Goal: Transaction & Acquisition: Purchase product/service

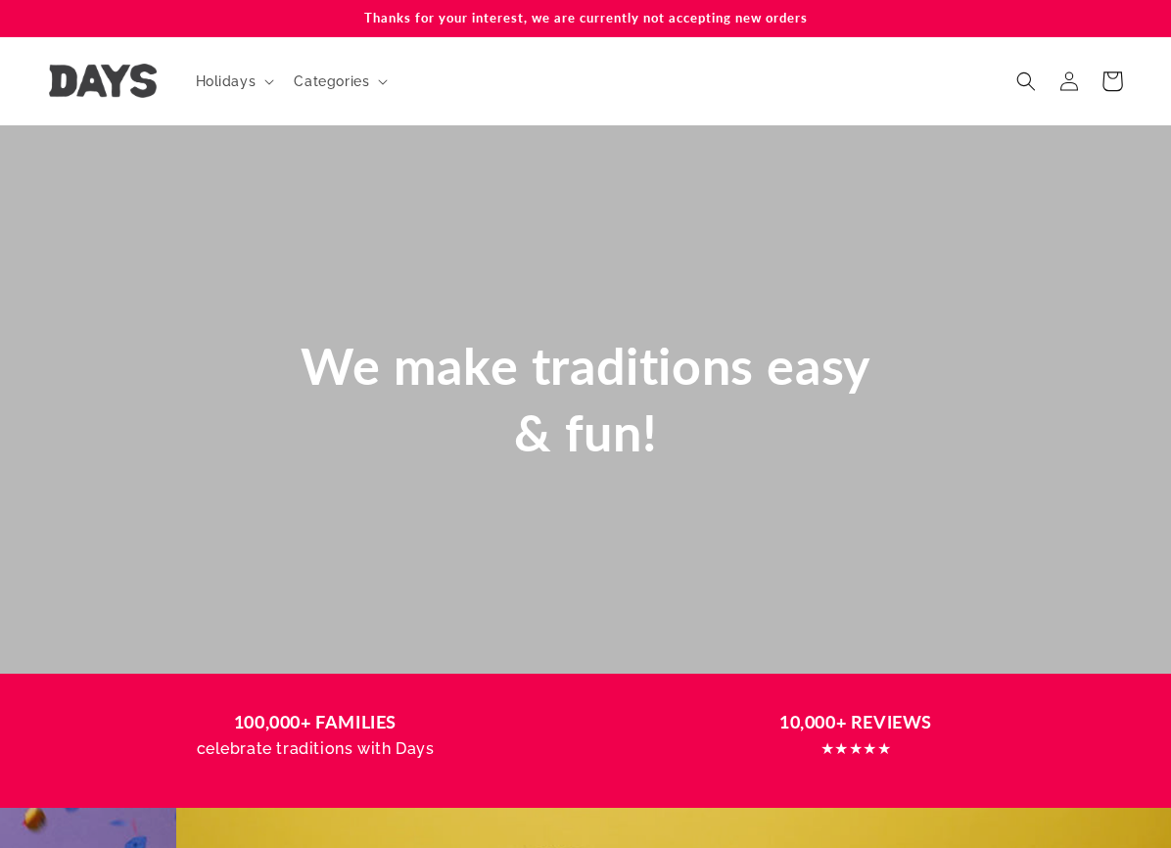
scroll to position [0, 1171]
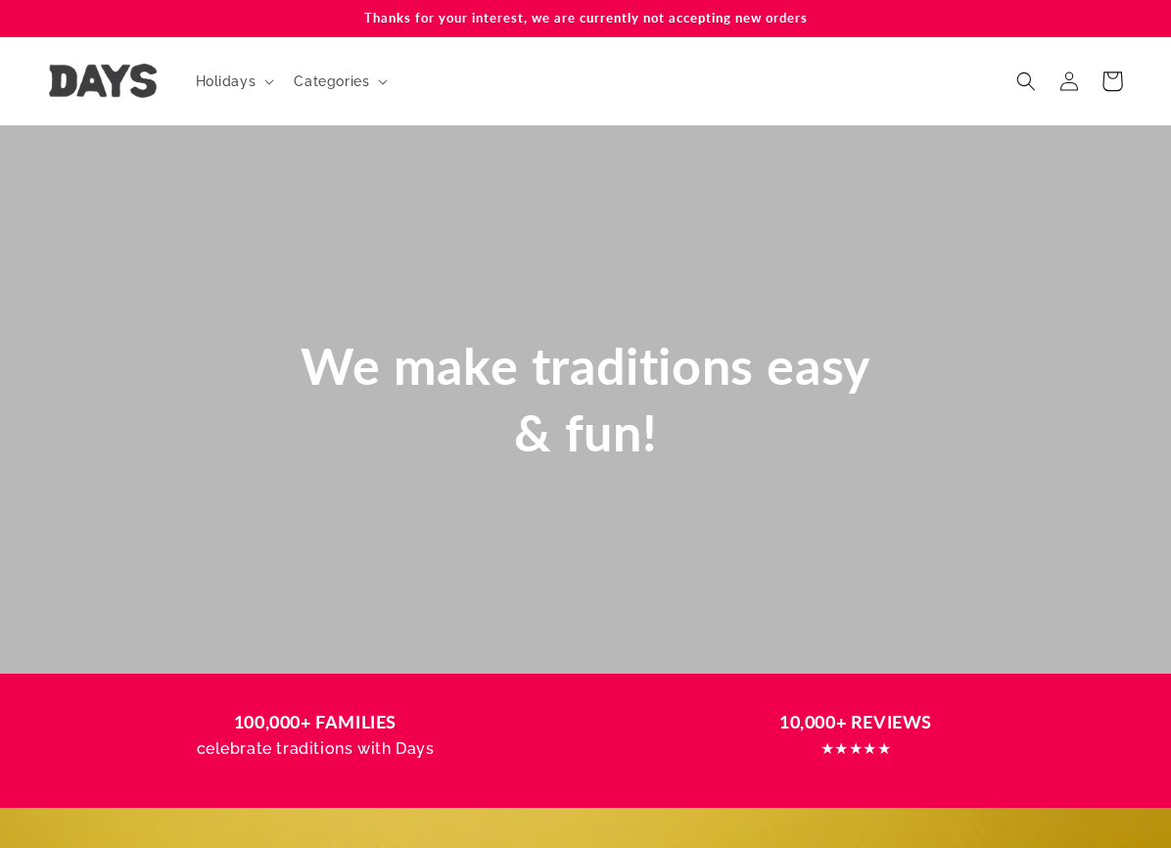
click at [1113, 79] on icon at bounding box center [1112, 81] width 46 height 46
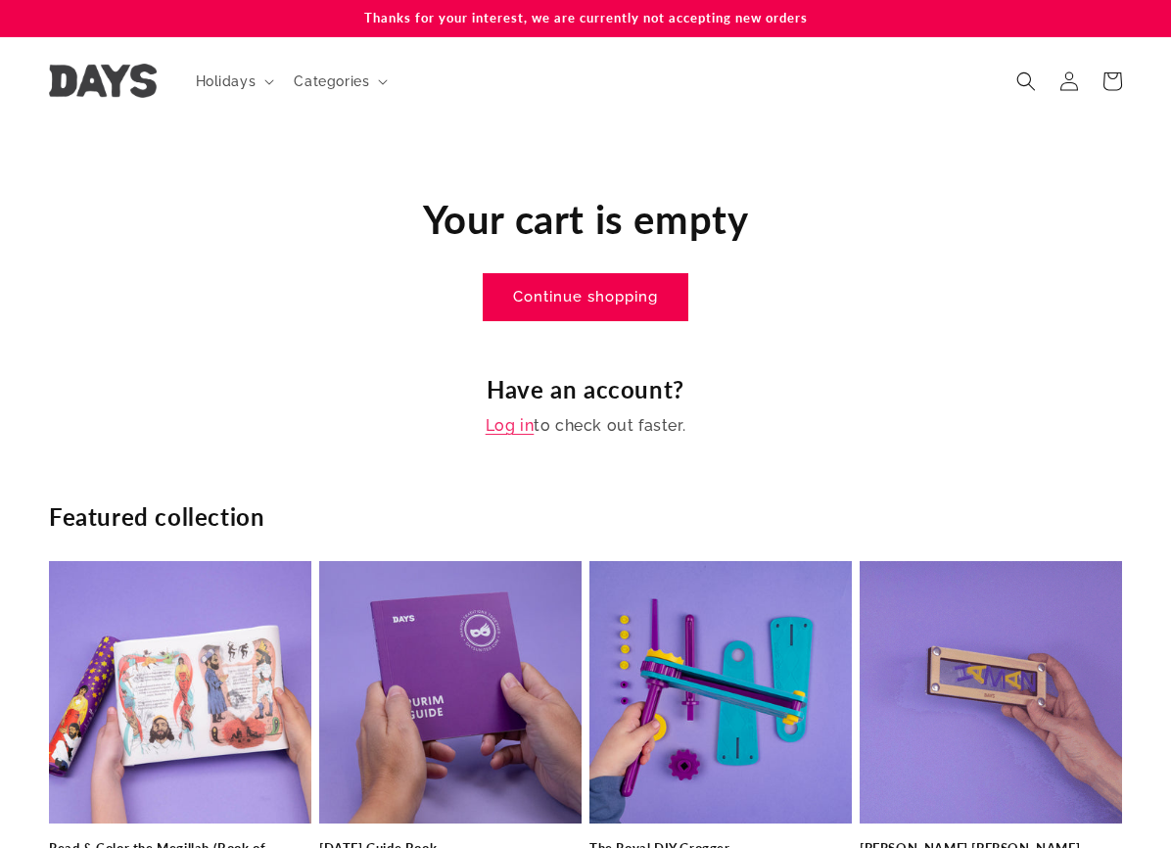
click at [590, 298] on link "Continue shopping" at bounding box center [586, 297] width 204 height 46
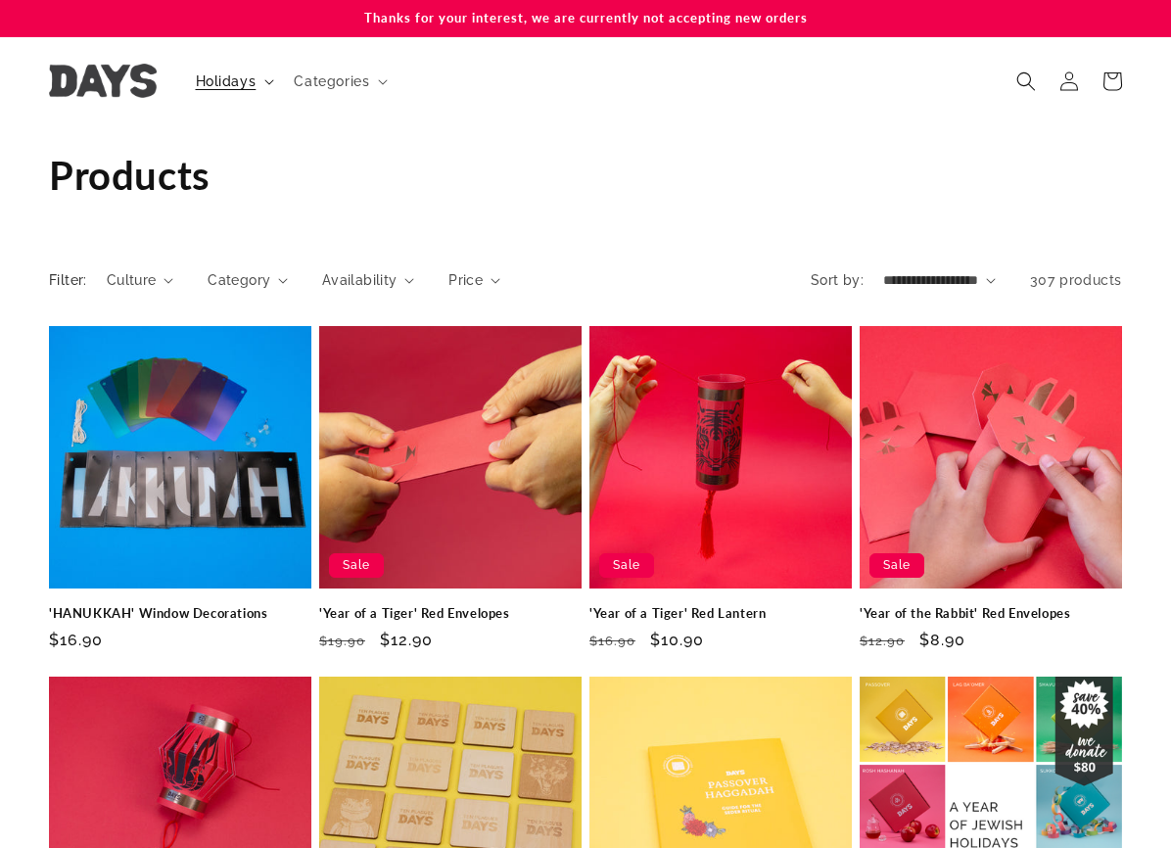
click at [236, 83] on span "Holidays" at bounding box center [226, 81] width 61 height 18
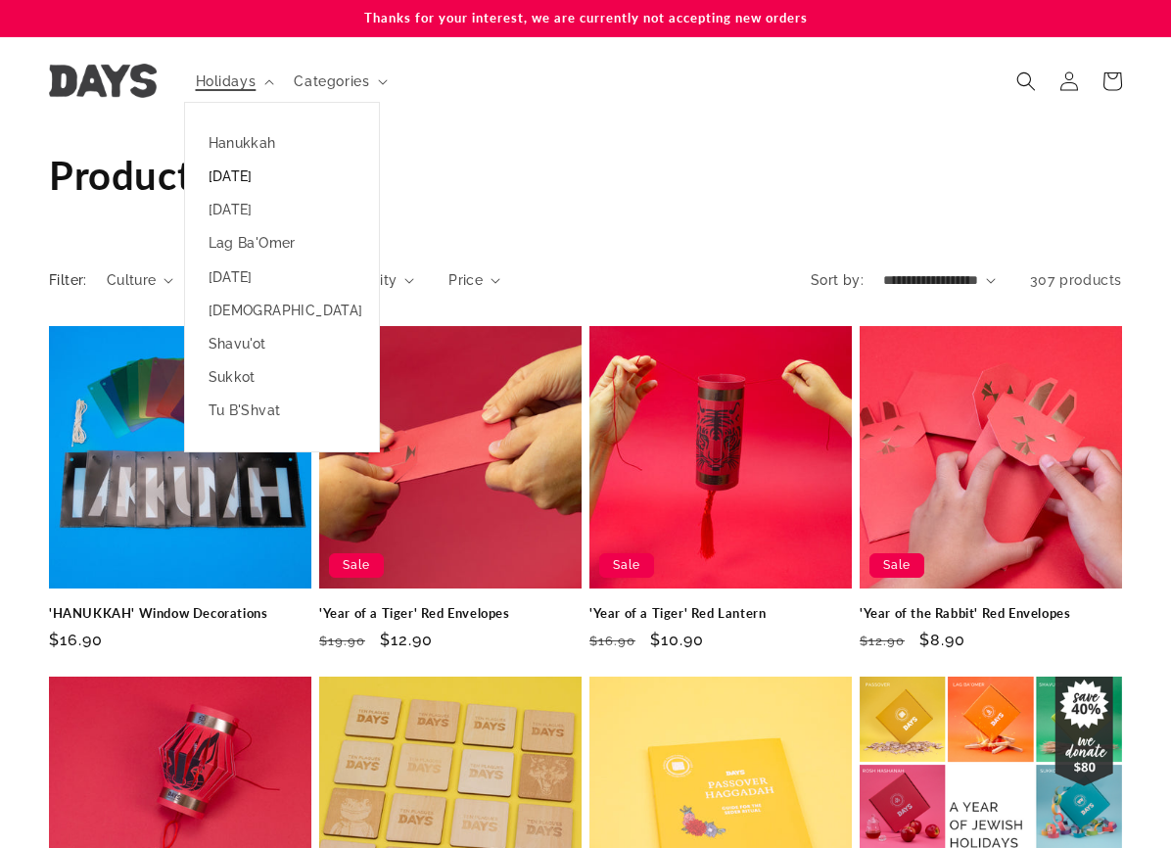
click at [228, 180] on link "[DATE]" at bounding box center [282, 176] width 194 height 33
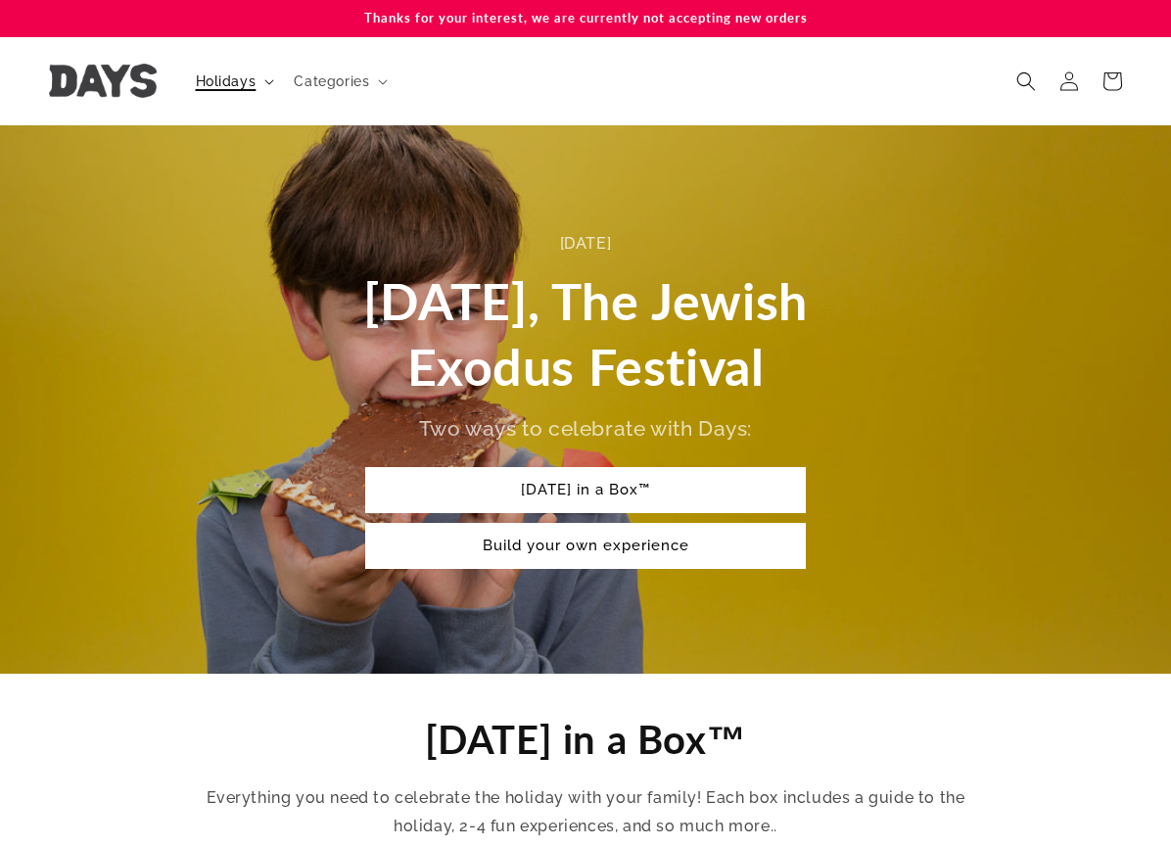
click at [233, 90] on summary "Holidays" at bounding box center [233, 81] width 99 height 41
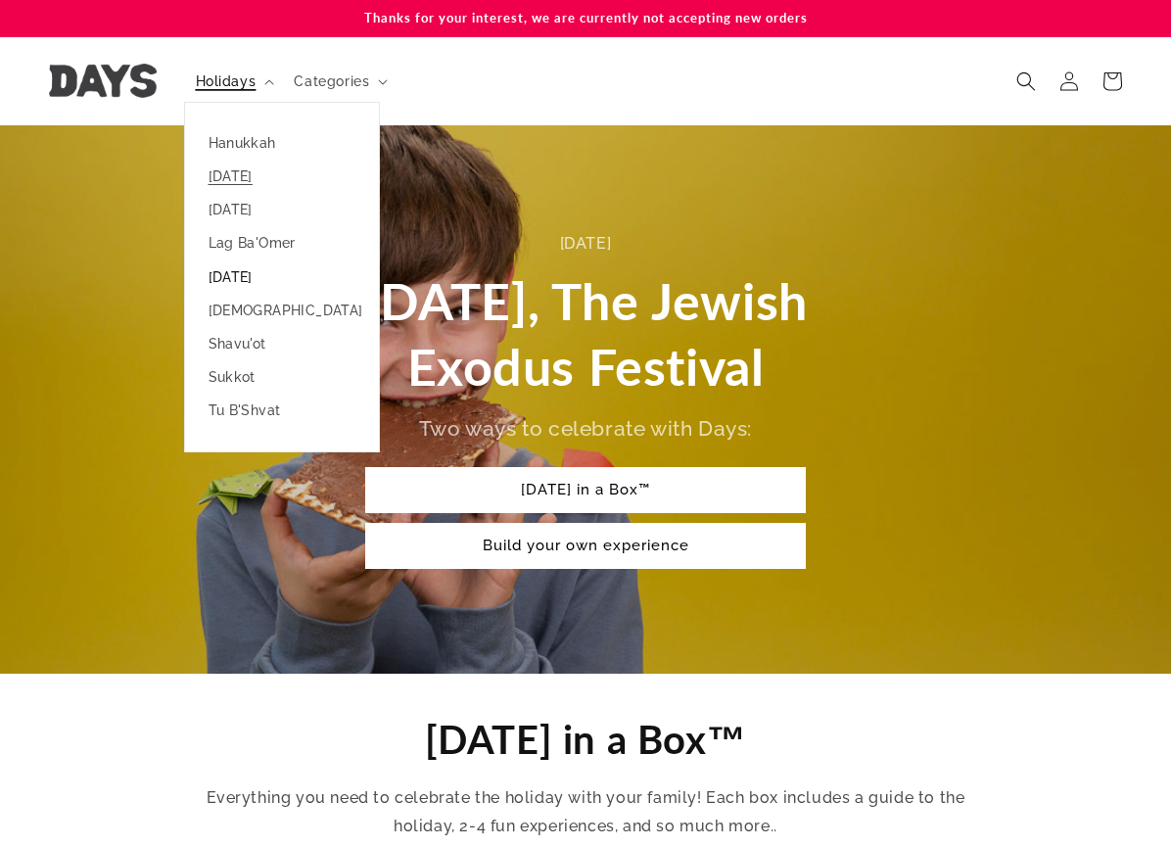
click at [244, 270] on link "[DATE]" at bounding box center [282, 276] width 194 height 33
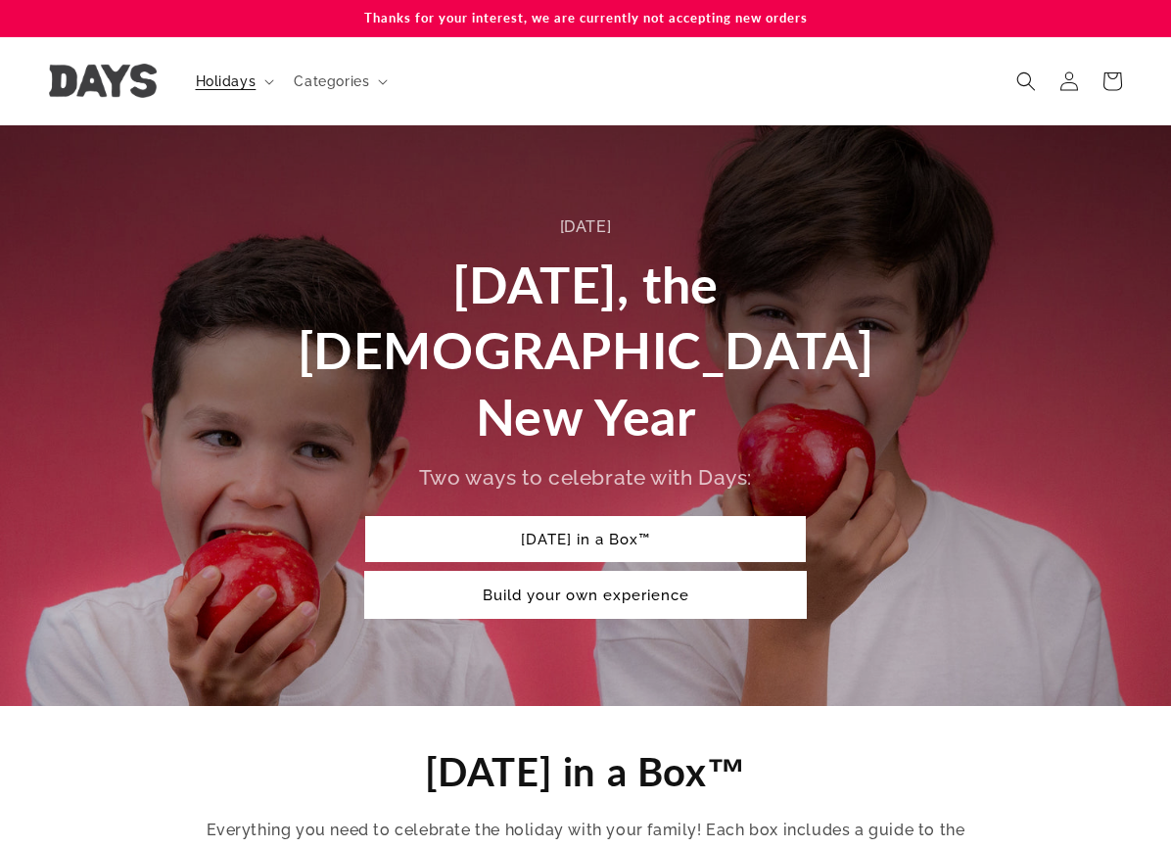
click at [483, 572] on link "Build your own experience" at bounding box center [585, 595] width 441 height 46
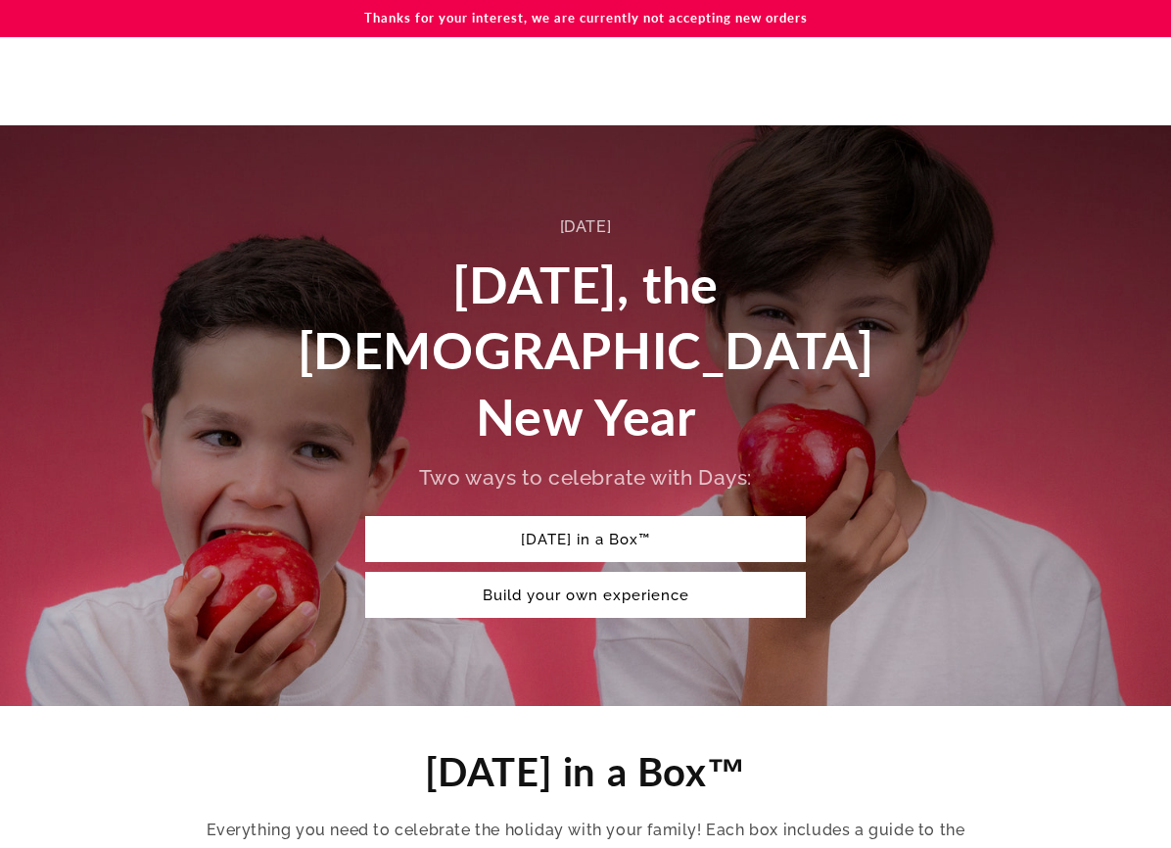
scroll to position [1799, 0]
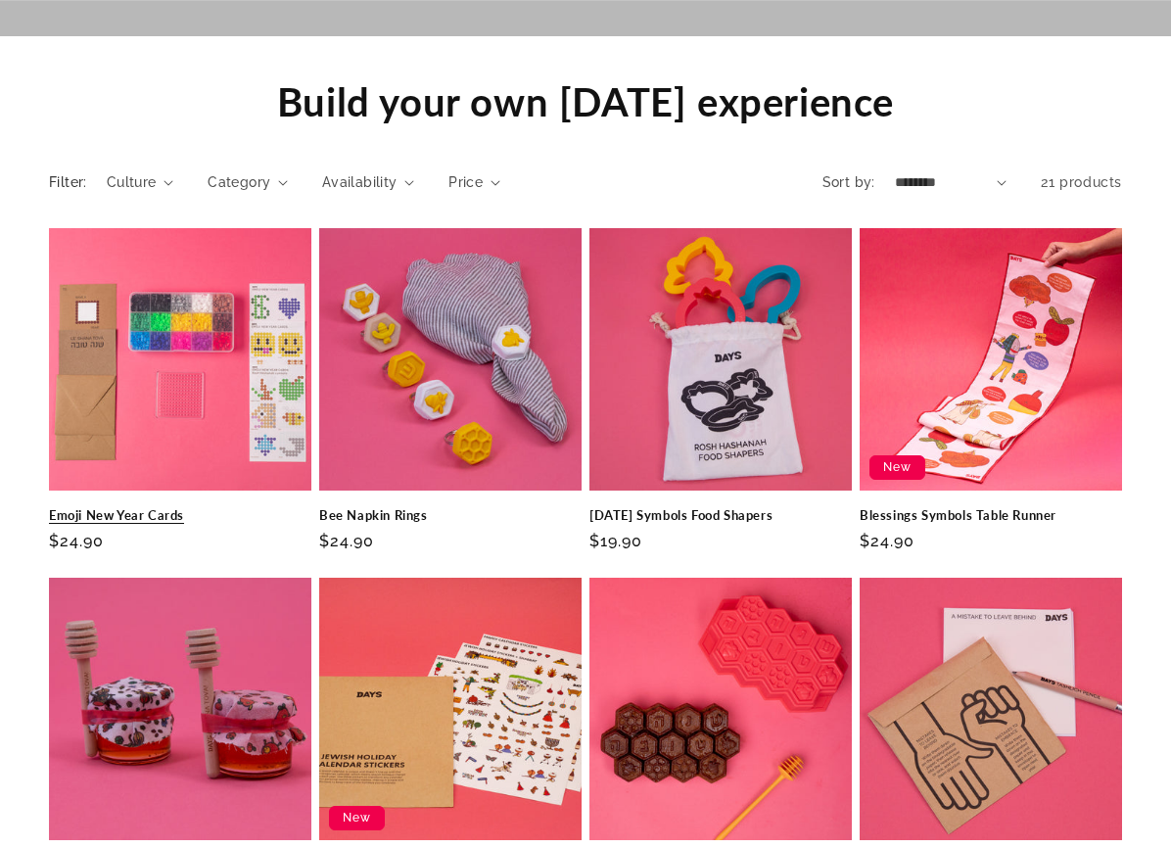
click at [229, 507] on link "Emoji New Year Cards" at bounding box center [180, 515] width 262 height 17
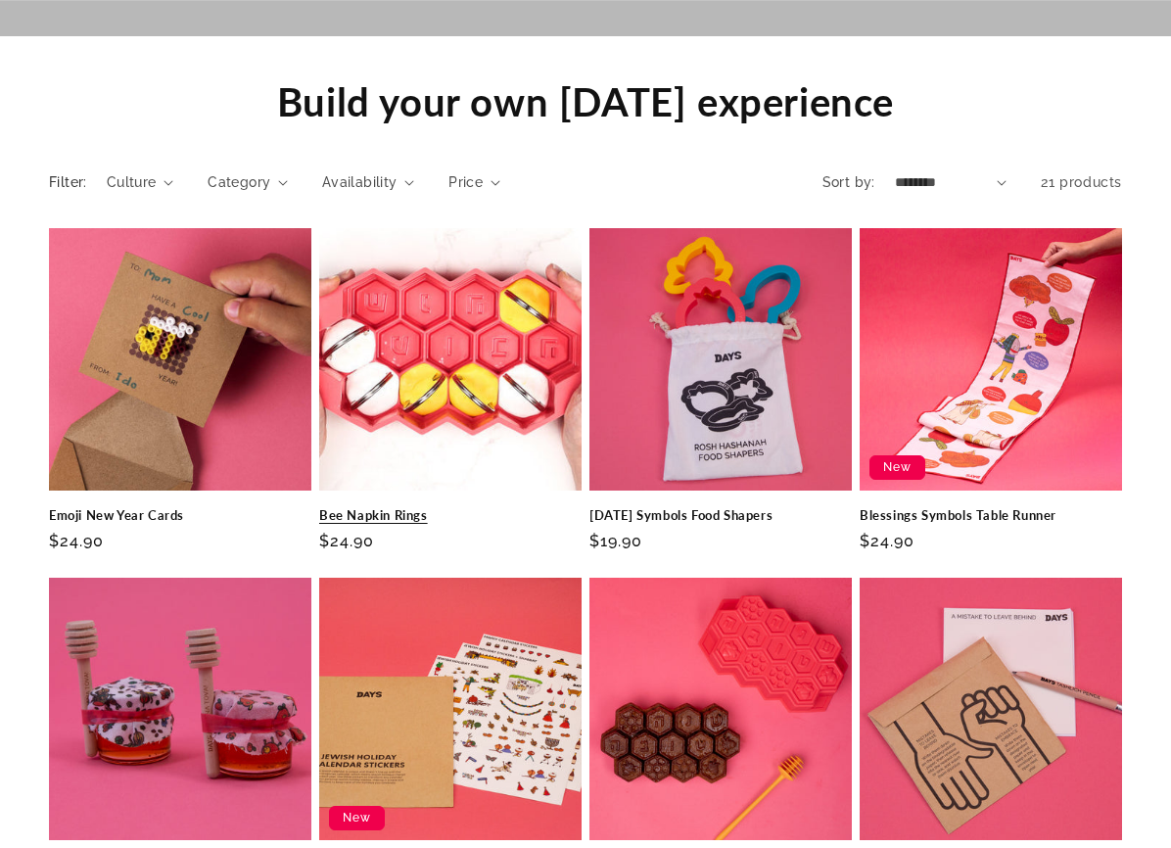
click at [461, 507] on link "Bee Napkin Rings" at bounding box center [450, 515] width 262 height 17
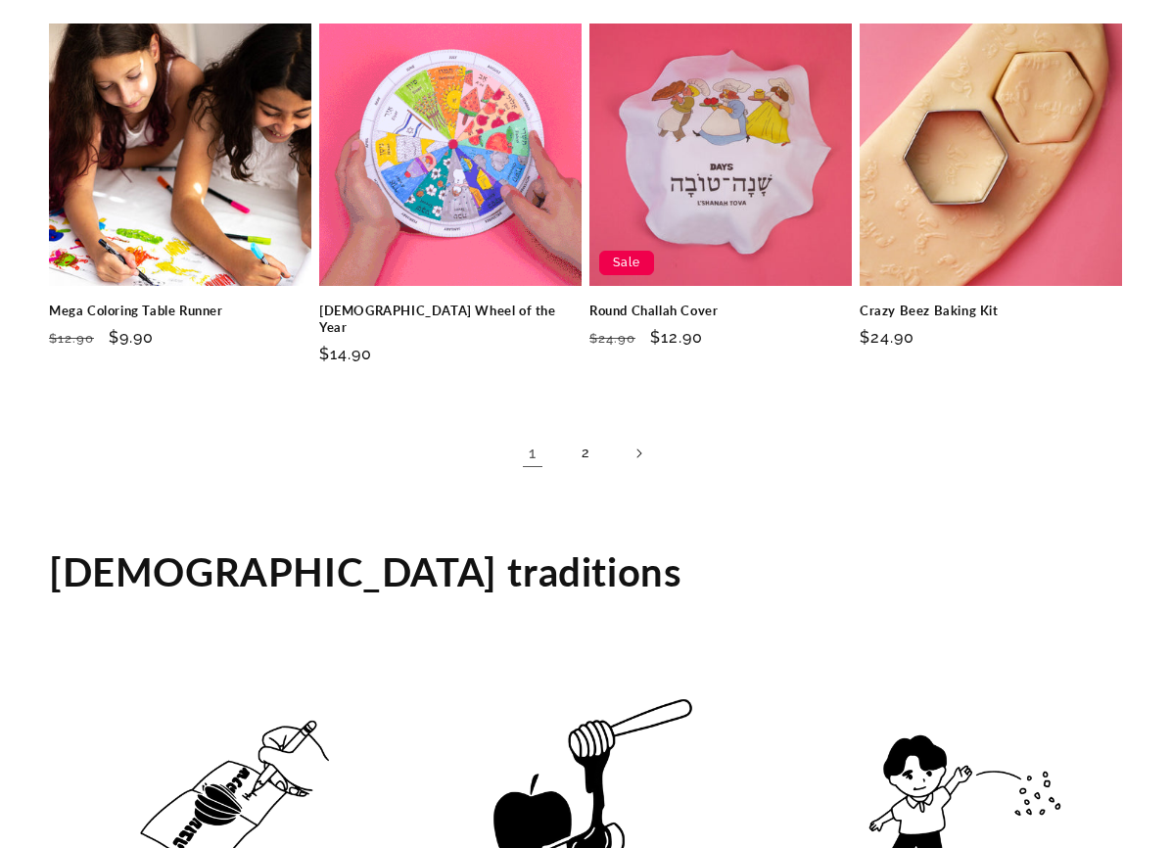
scroll to position [3092, 0]
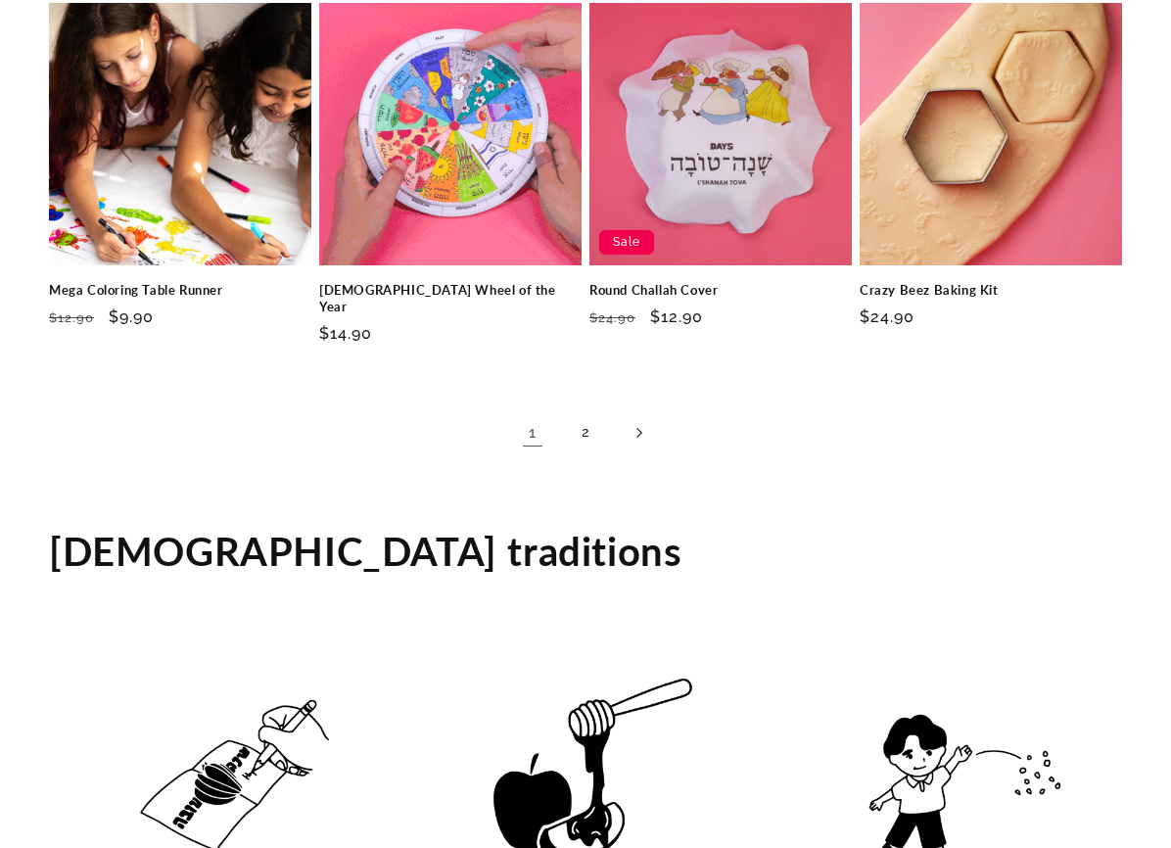
click at [639, 428] on icon "Next page" at bounding box center [640, 433] width 6 height 11
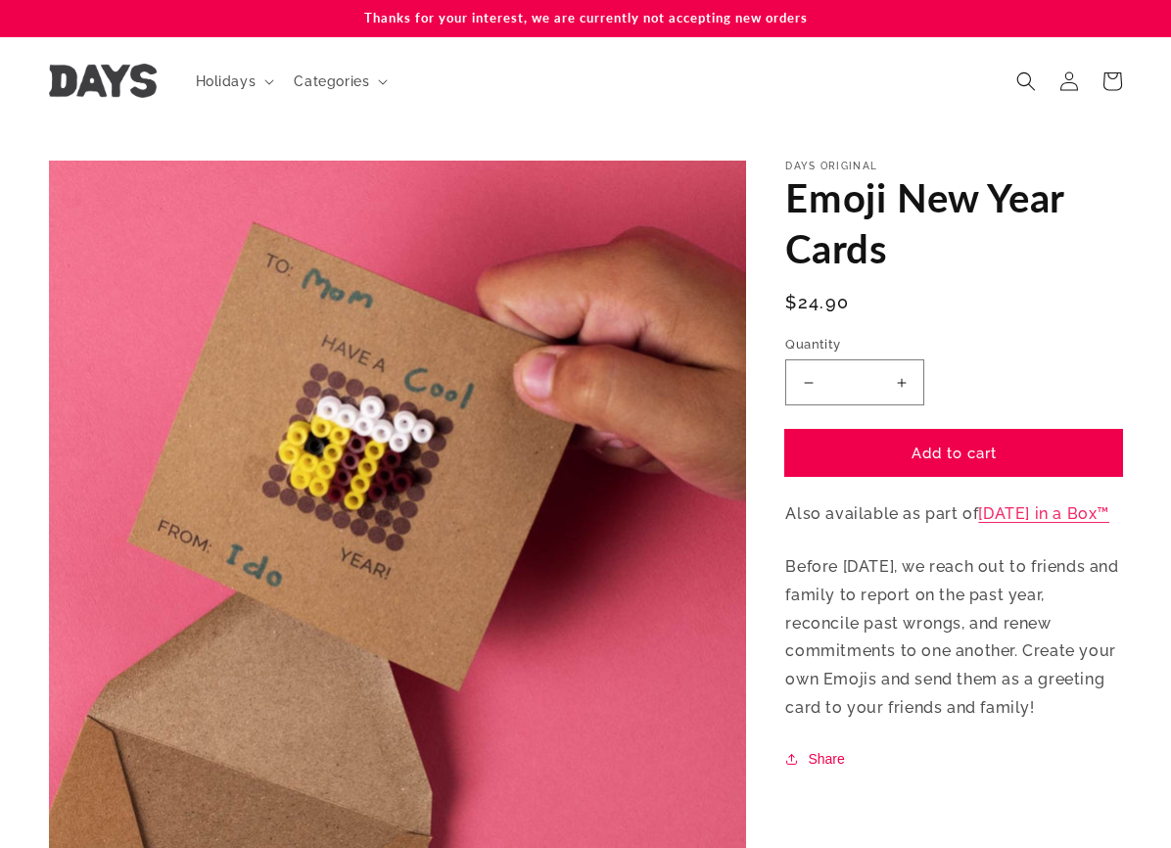
click at [1020, 443] on button "Add to cart" at bounding box center [953, 453] width 337 height 46
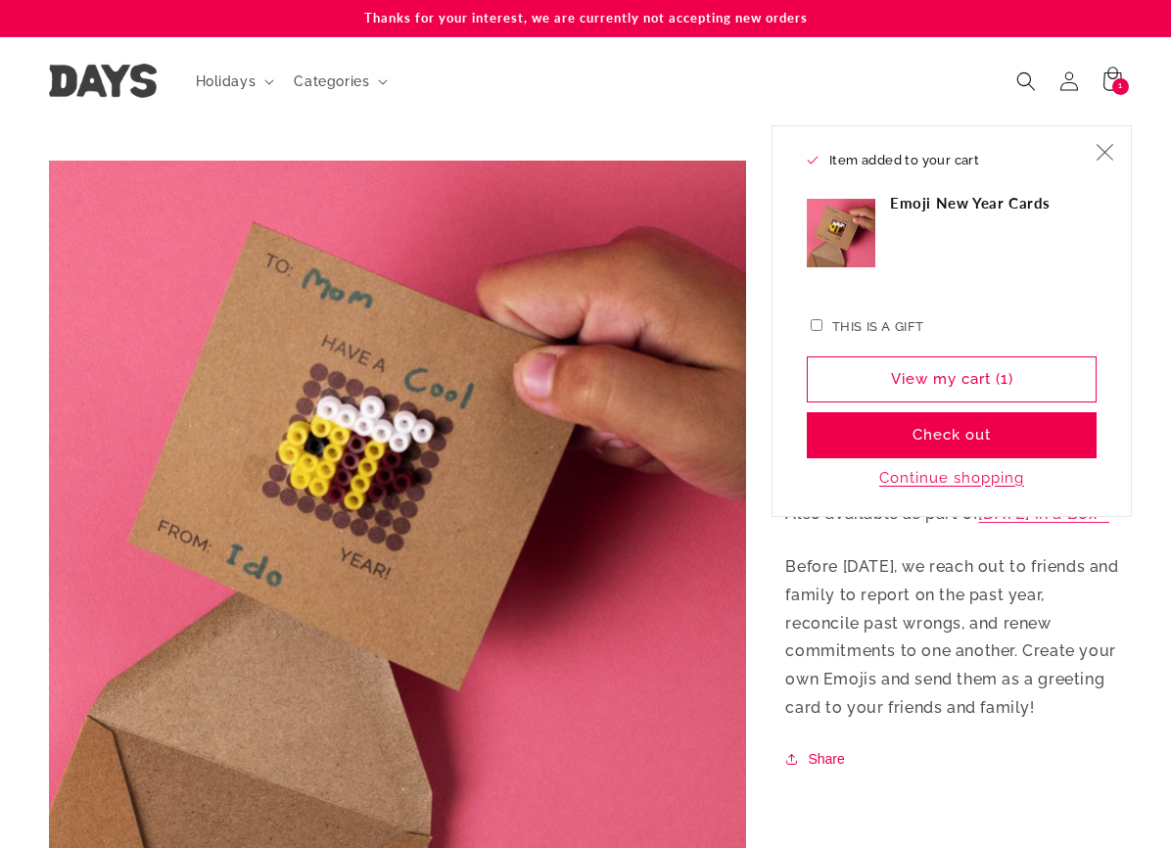
click at [1101, 147] on icon "Close" at bounding box center [1105, 153] width 18 height 18
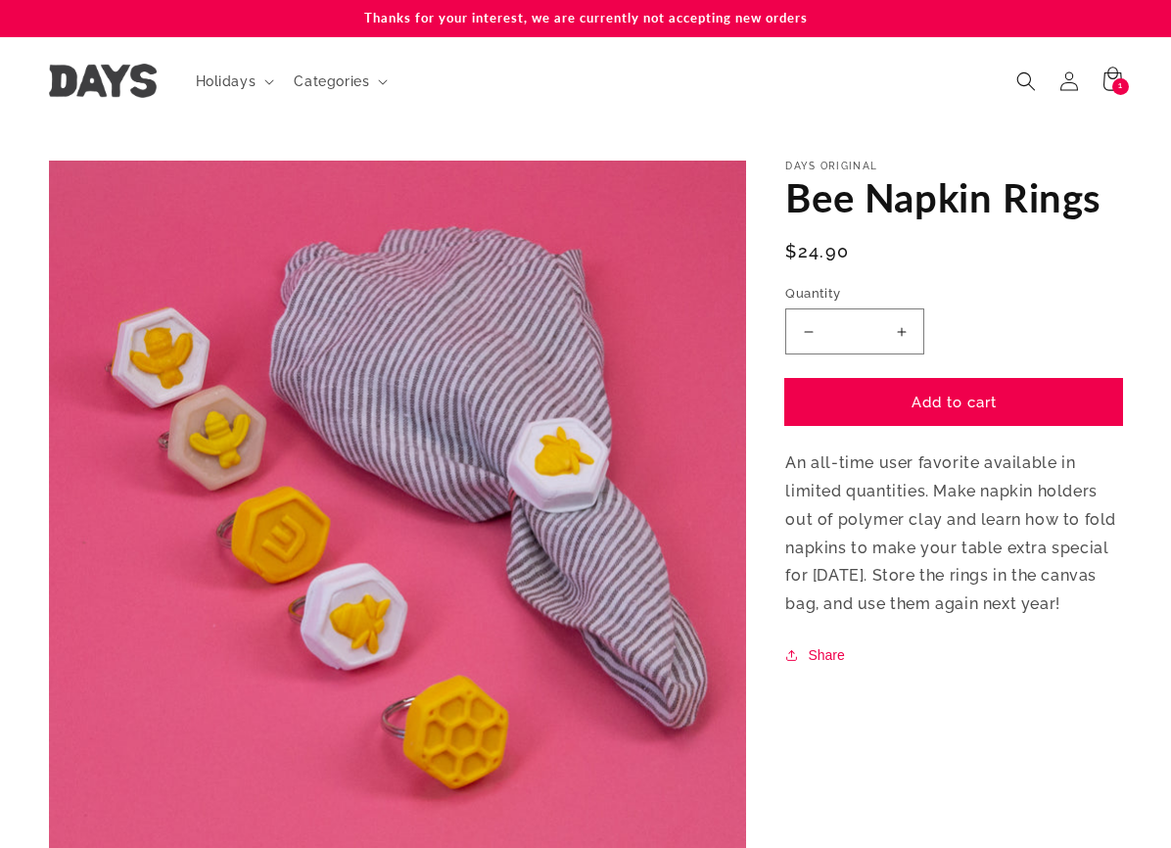
click at [987, 395] on button "Add to cart" at bounding box center [953, 402] width 337 height 46
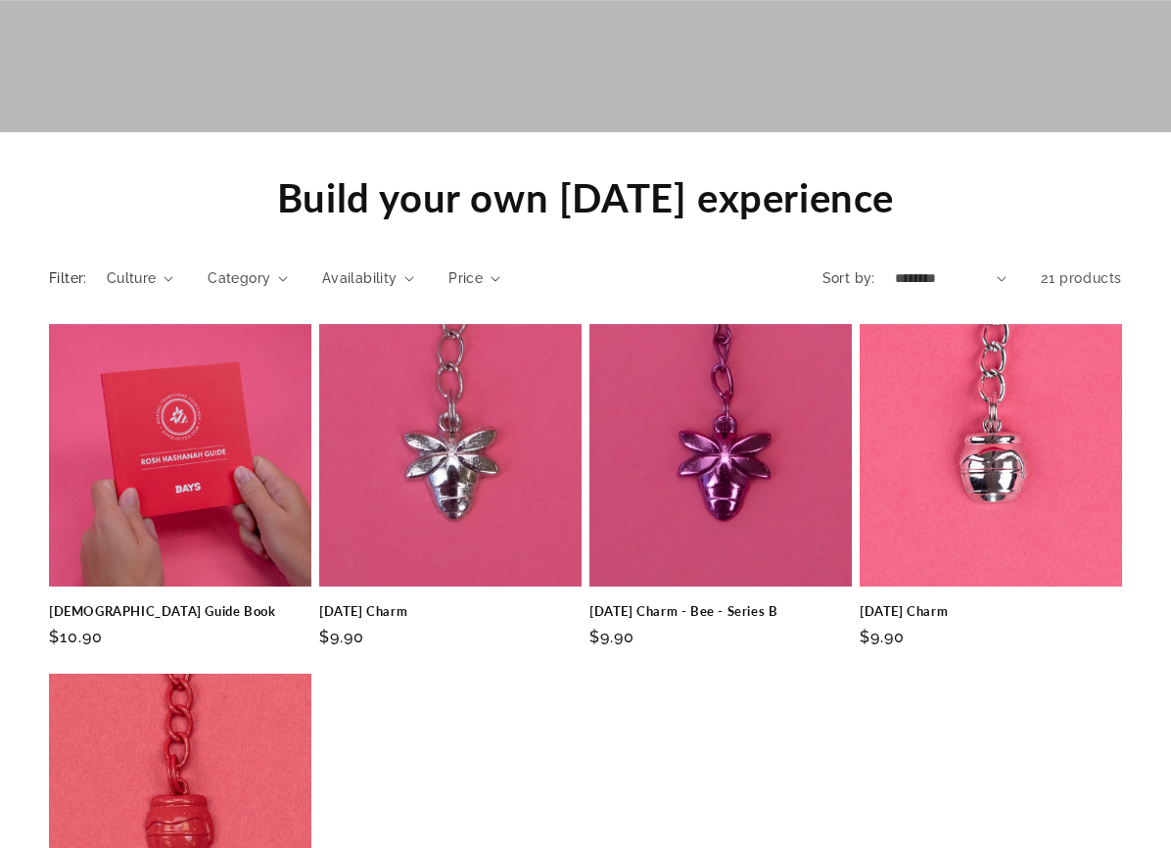
scroll to position [1787, 0]
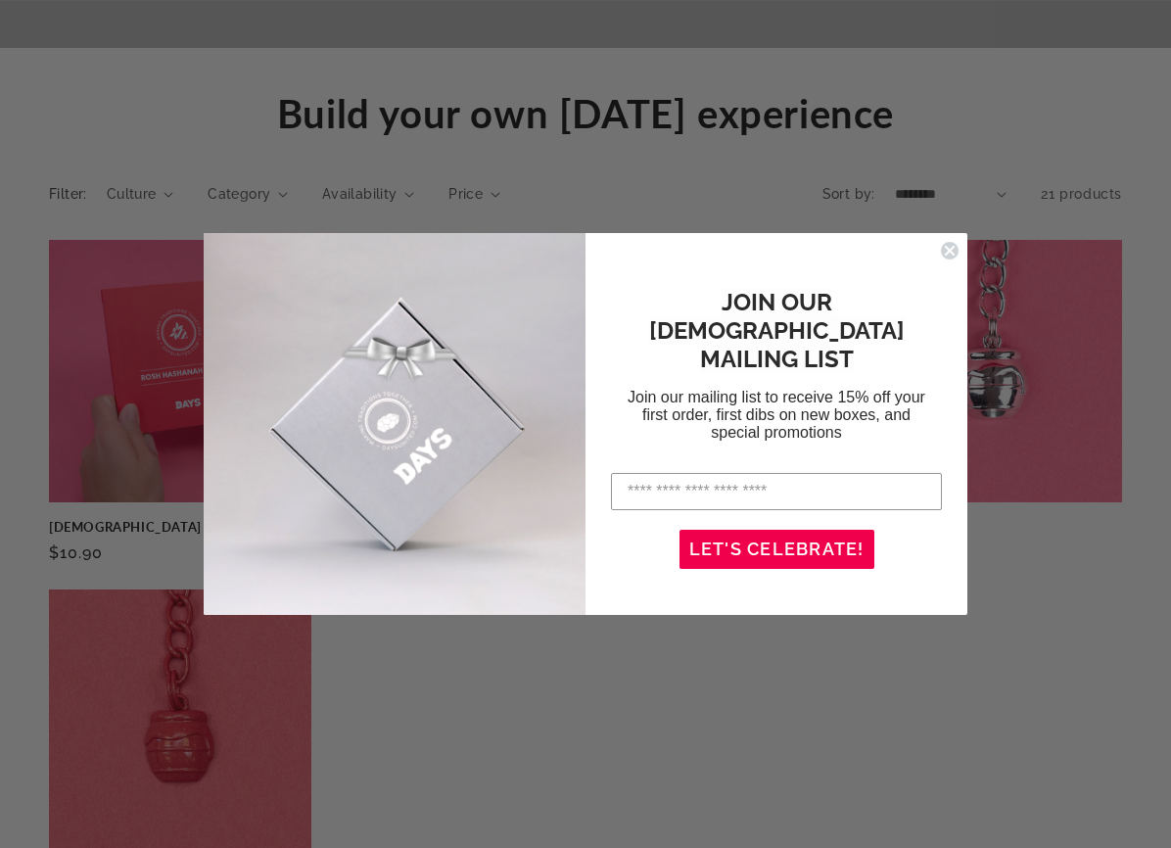
click at [944, 245] on circle "Close dialog" at bounding box center [950, 251] width 19 height 19
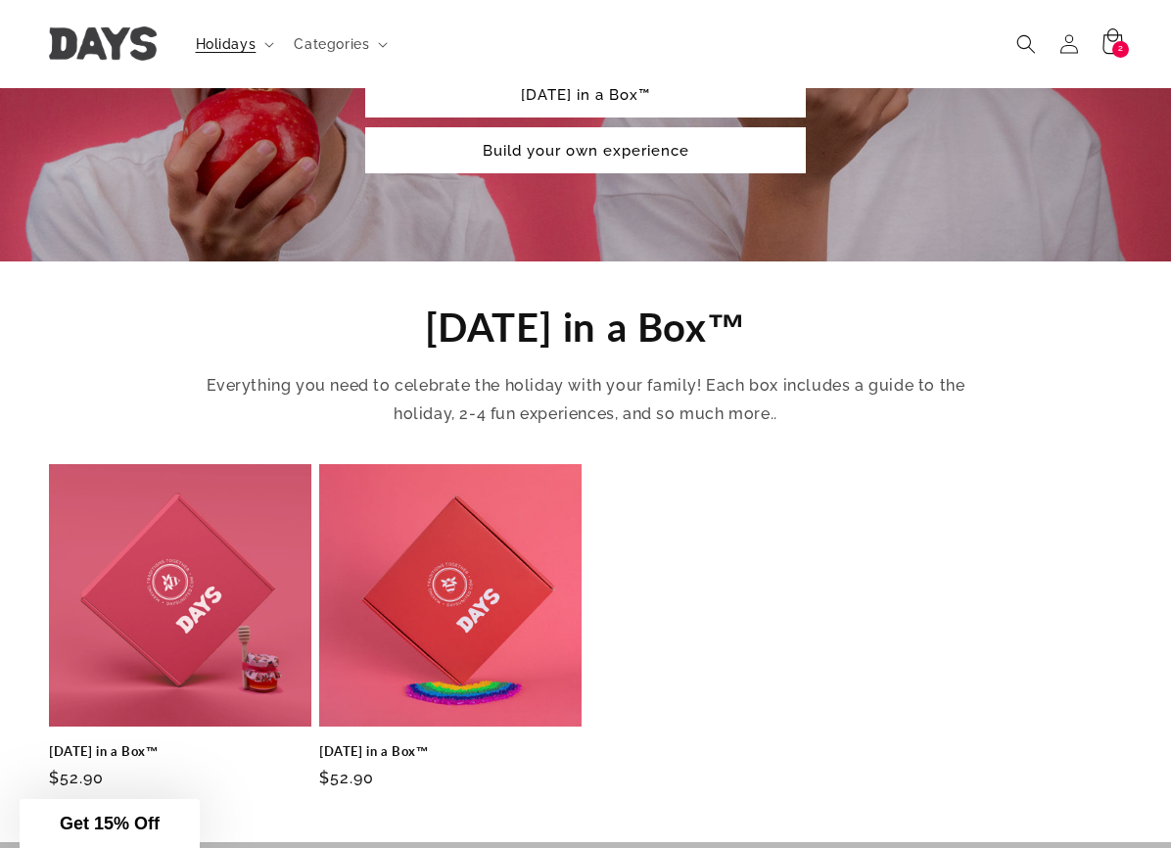
scroll to position [379, 0]
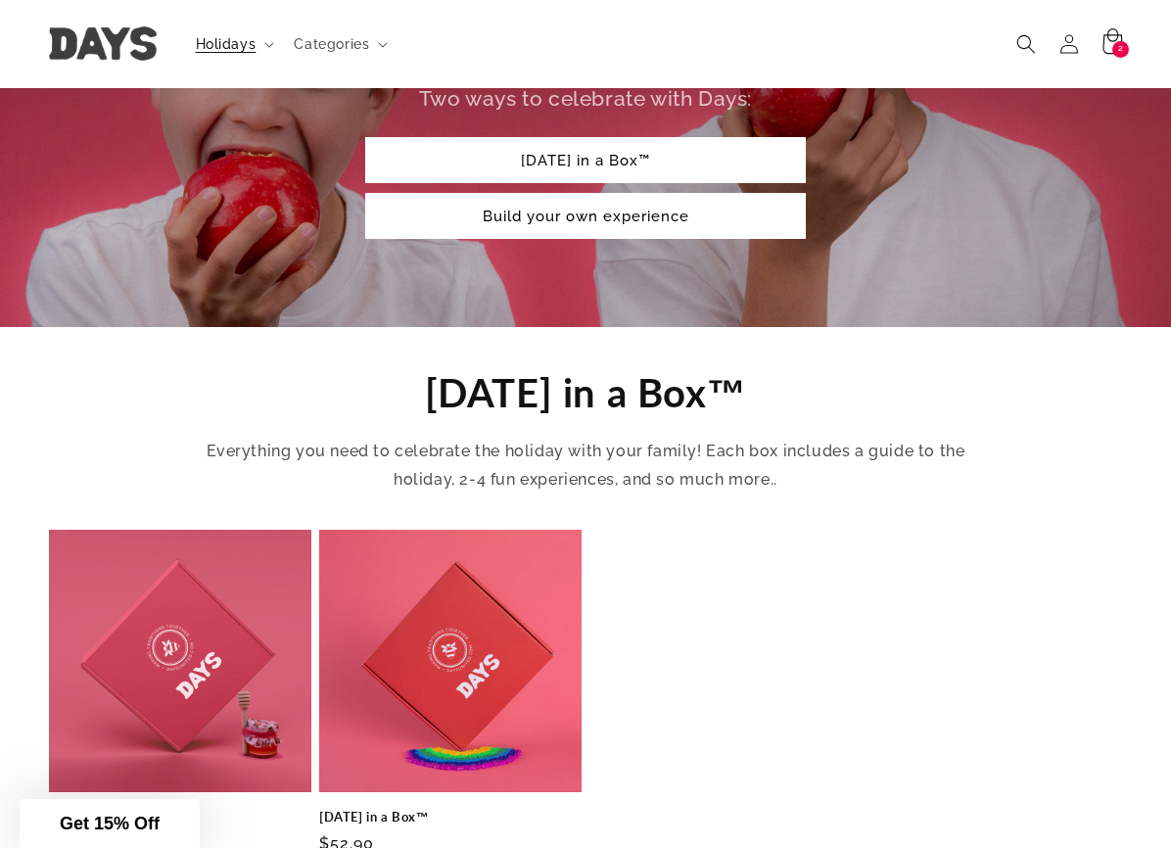
click at [1118, 37] on icon at bounding box center [1113, 40] width 20 height 25
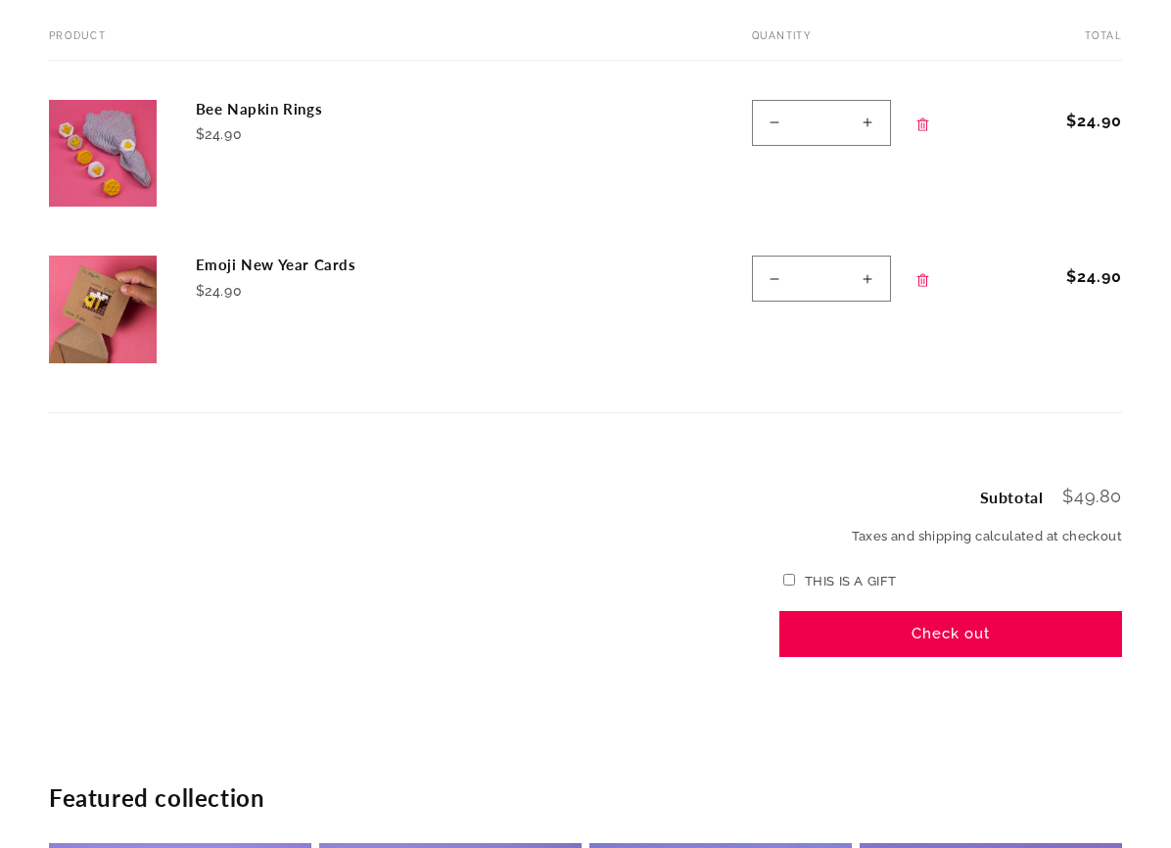
scroll to position [270, 0]
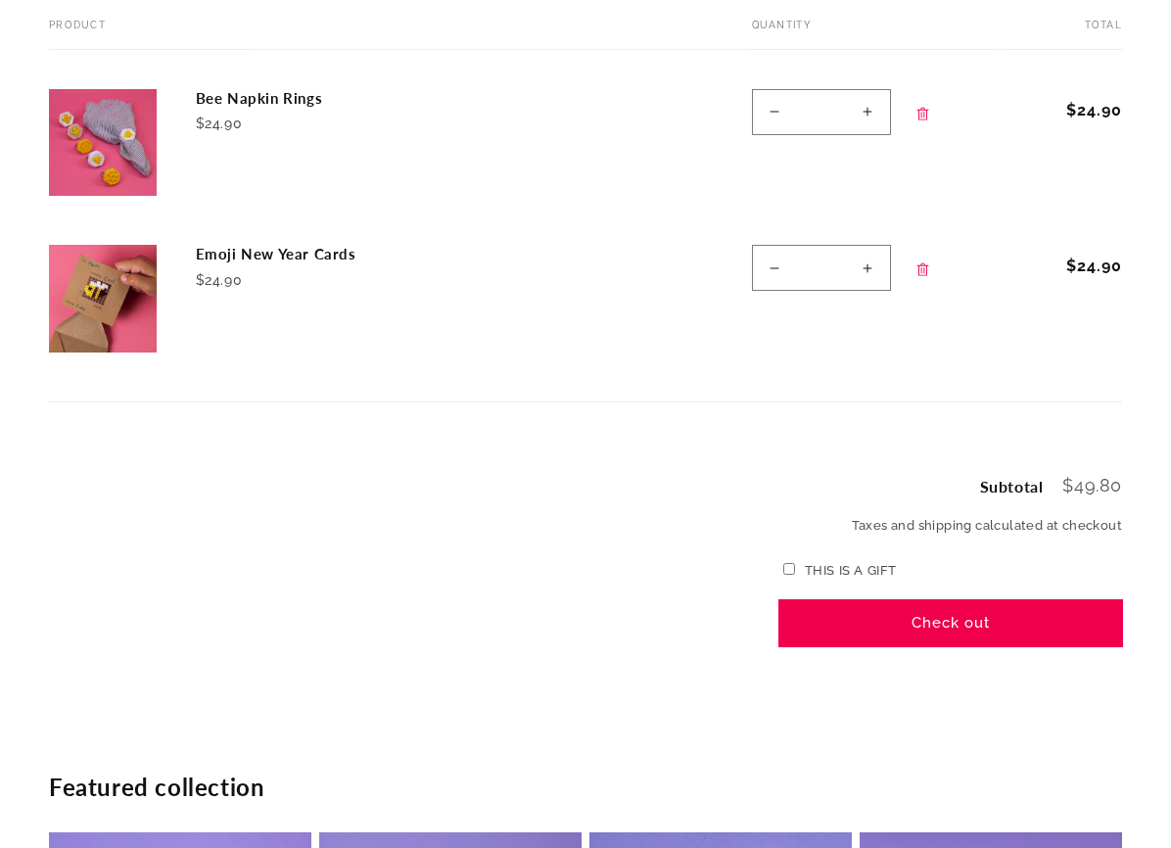
click at [899, 621] on button "Check out" at bounding box center [950, 623] width 343 height 46
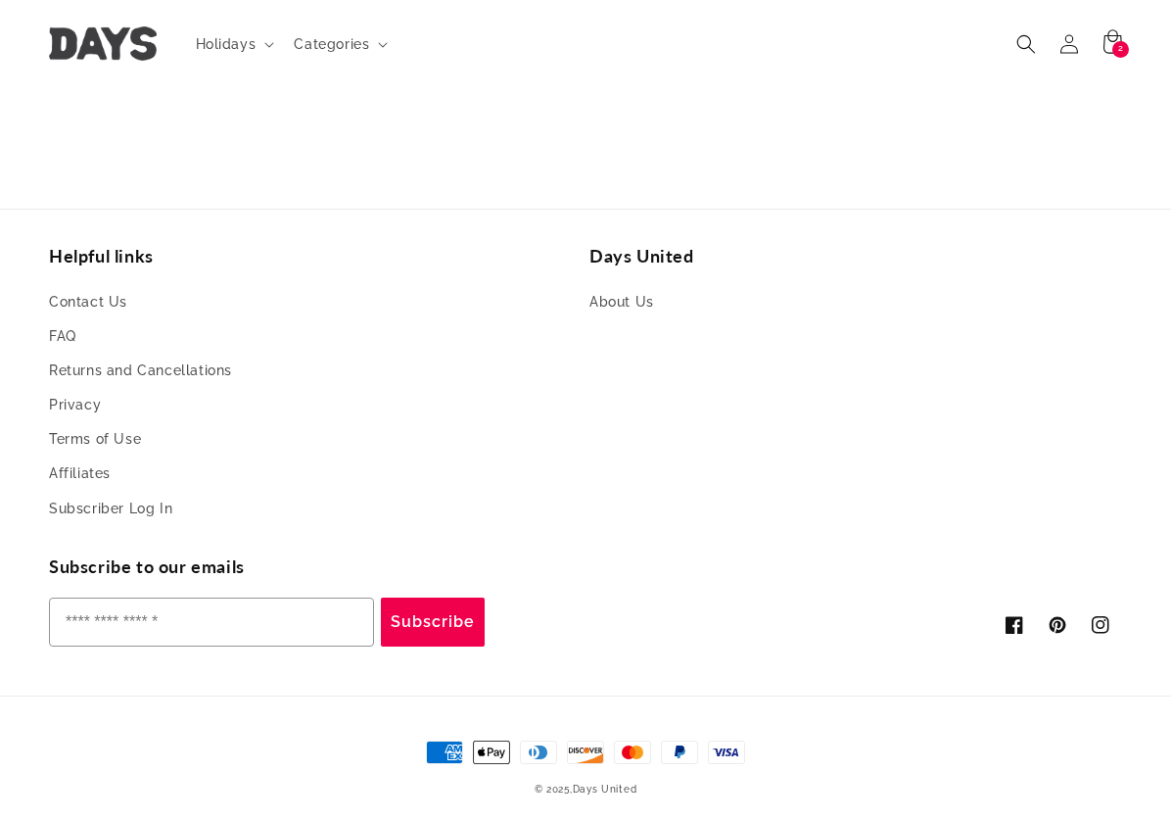
scroll to position [0, 2342]
click at [79, 290] on link "Contact Us" at bounding box center [88, 304] width 78 height 29
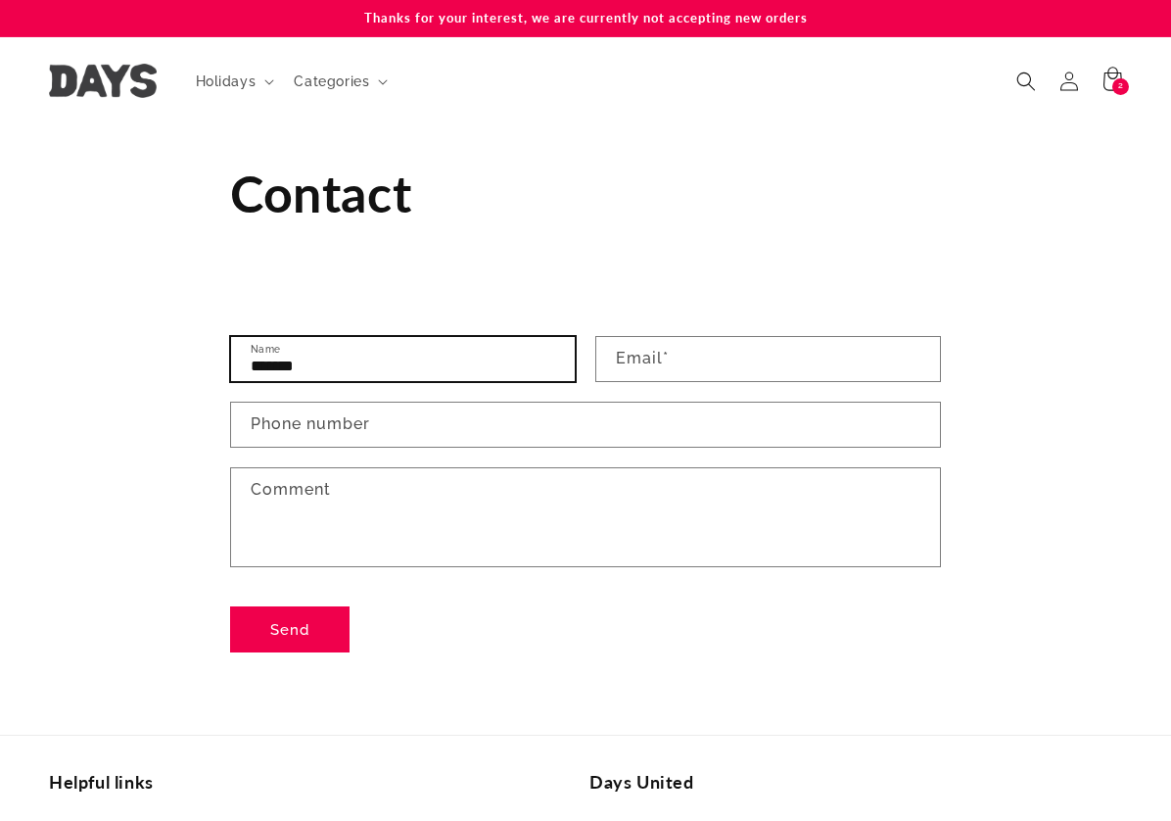
type input "*******"
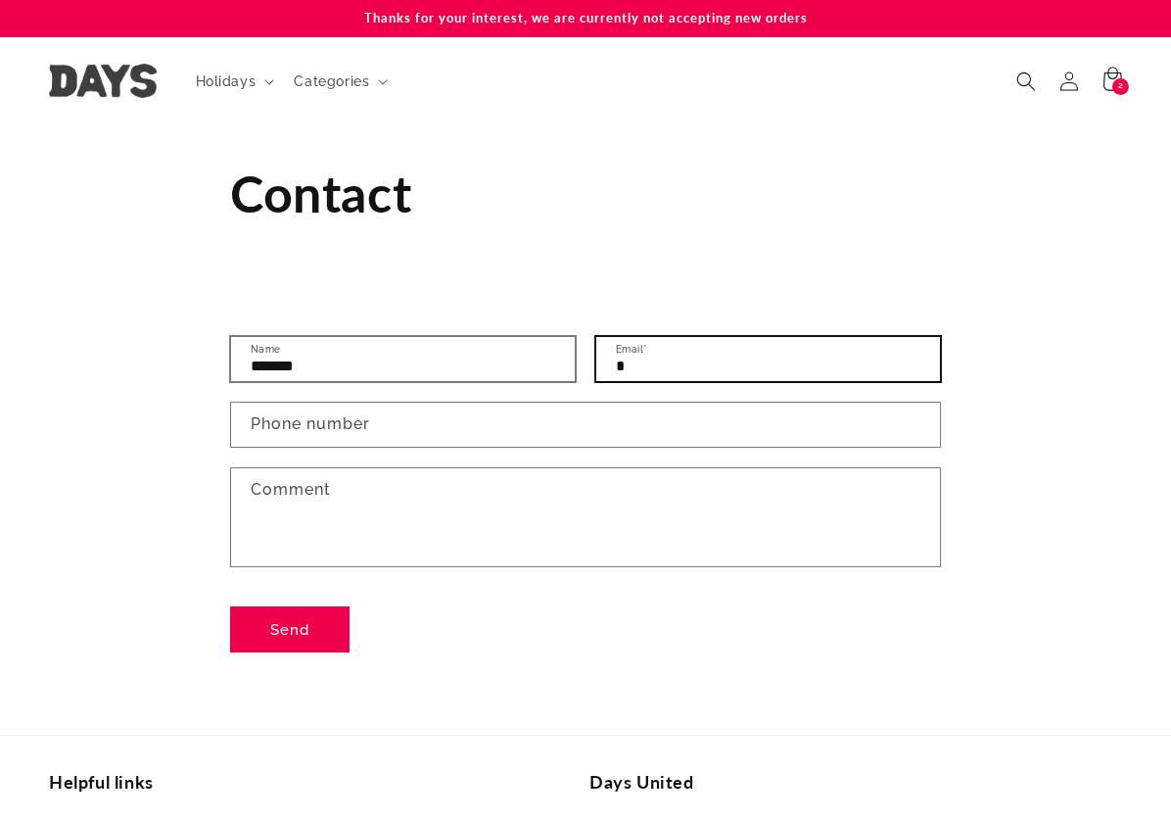
type input "**"
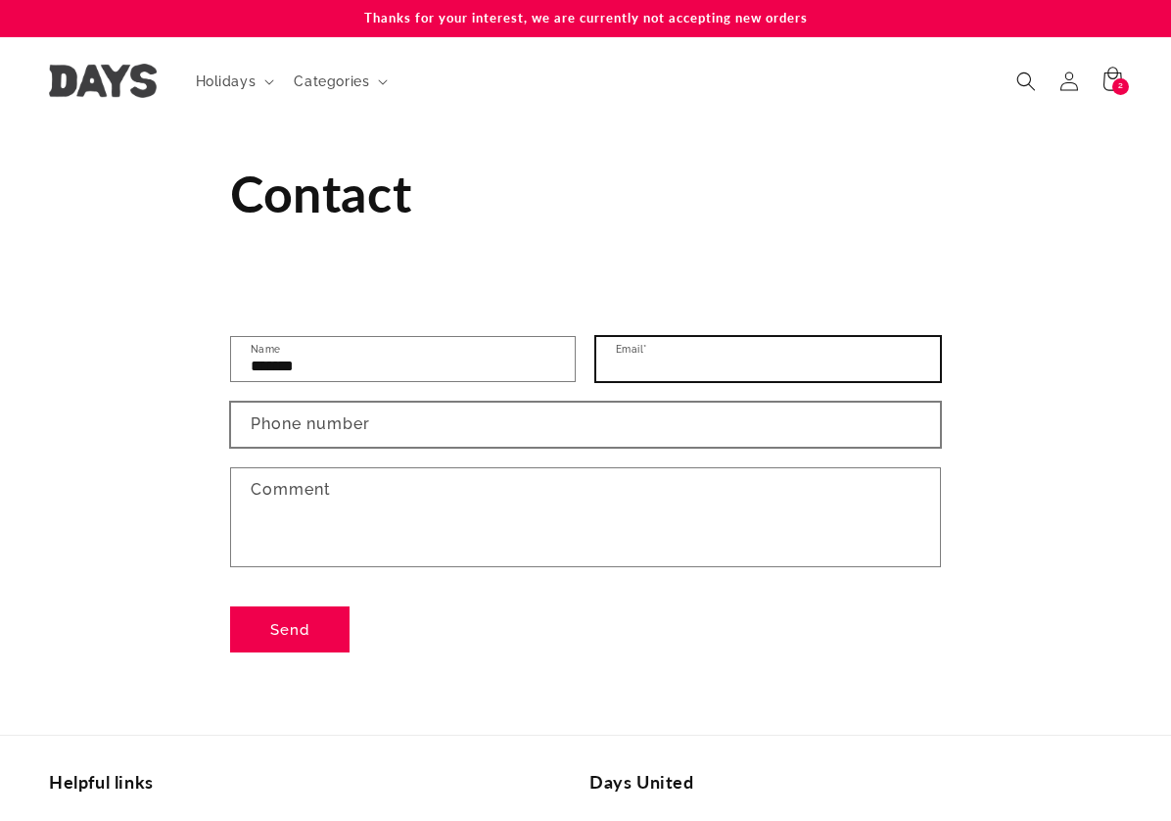
type input "**********"
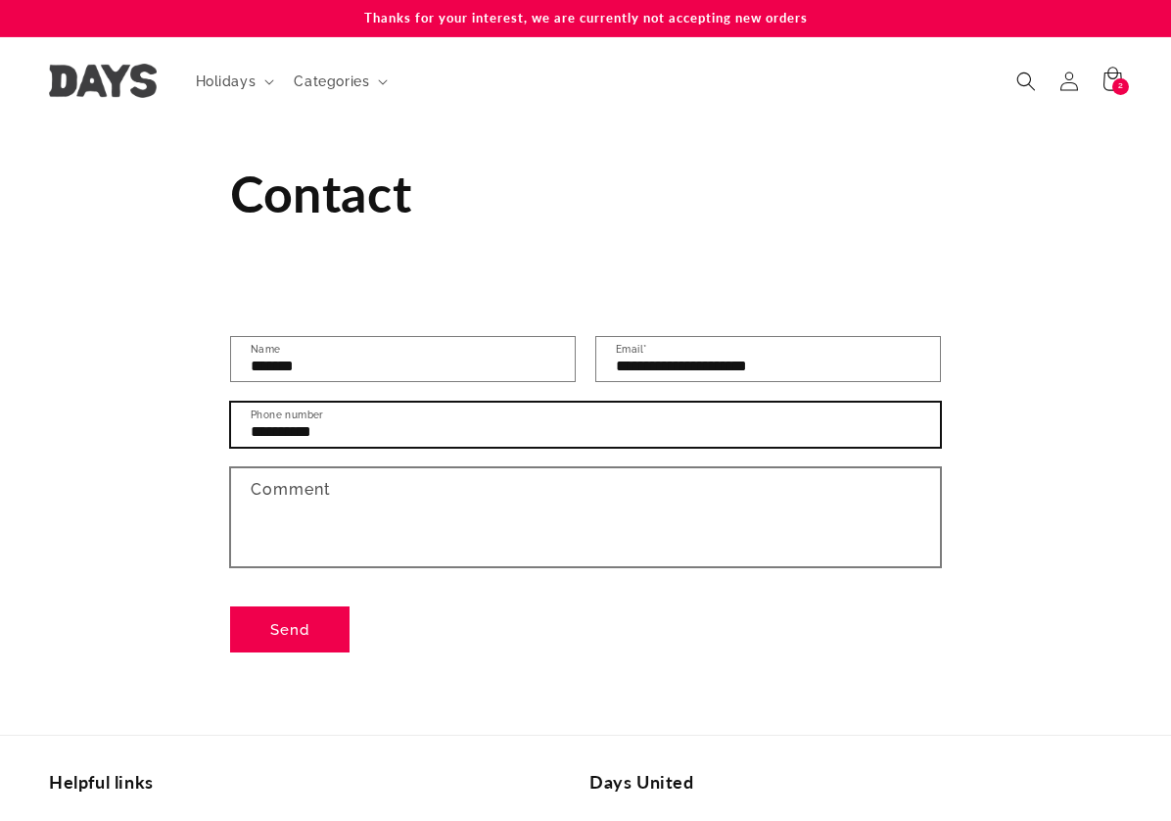
type input "**********"
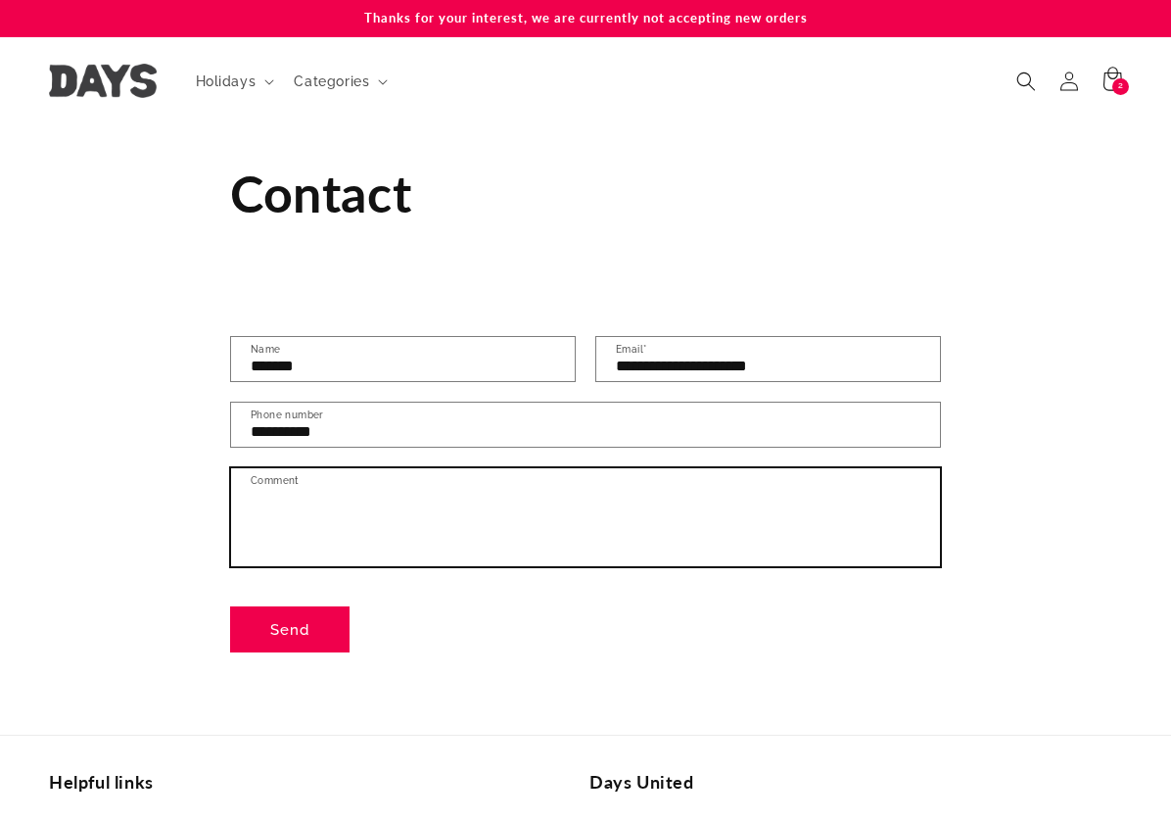
click at [533, 499] on textarea "Comment" at bounding box center [585, 517] width 709 height 98
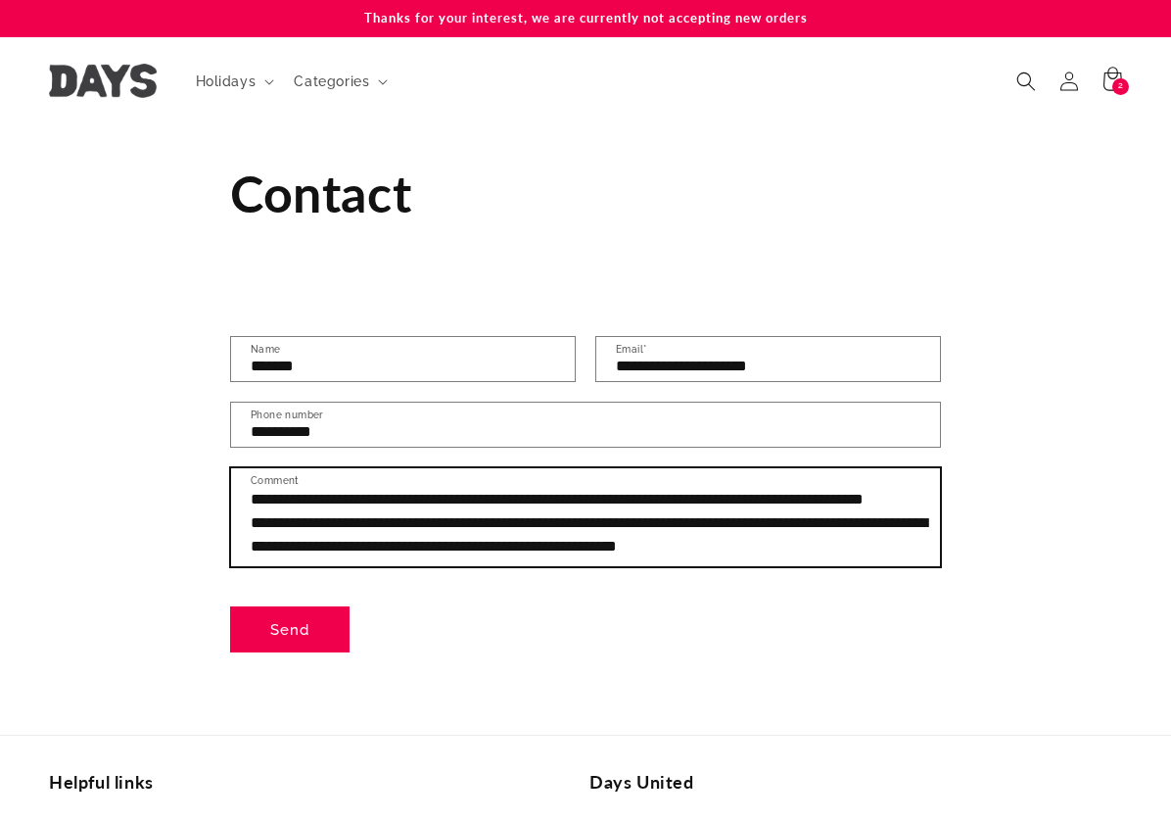
scroll to position [38, 0]
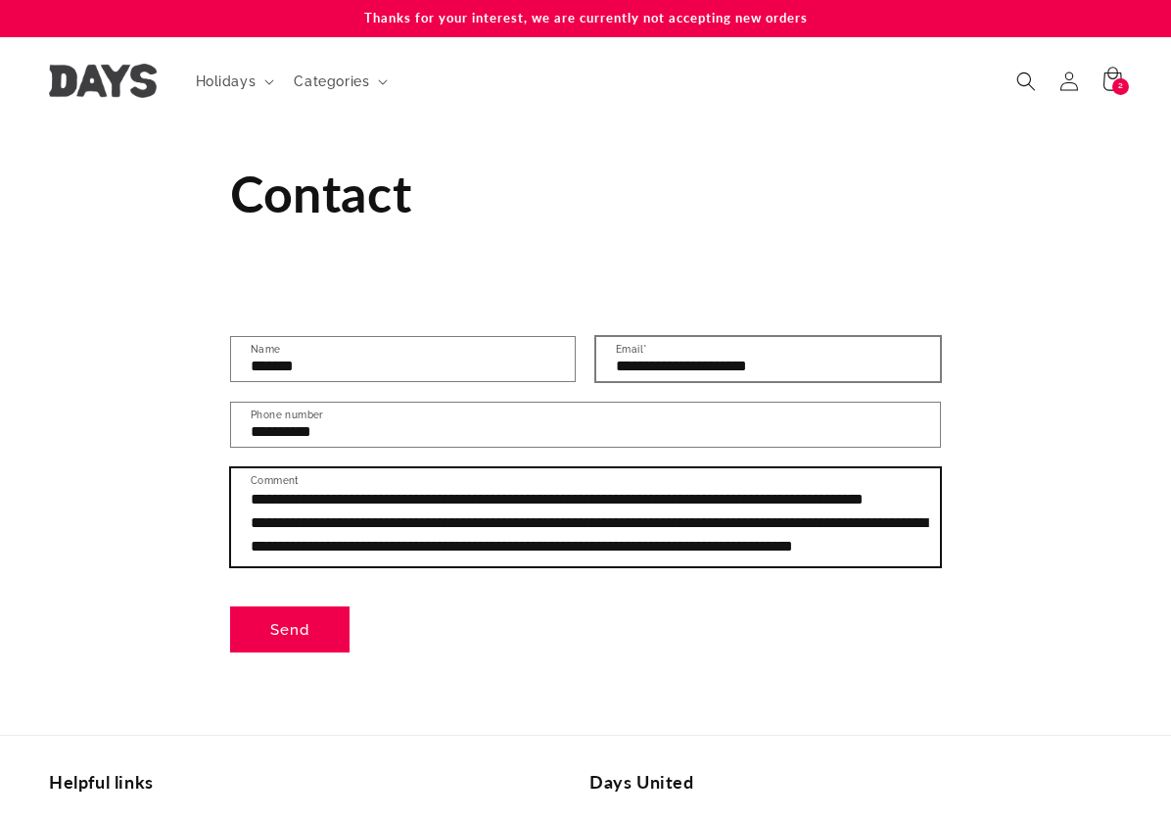
paste textarea "*********"
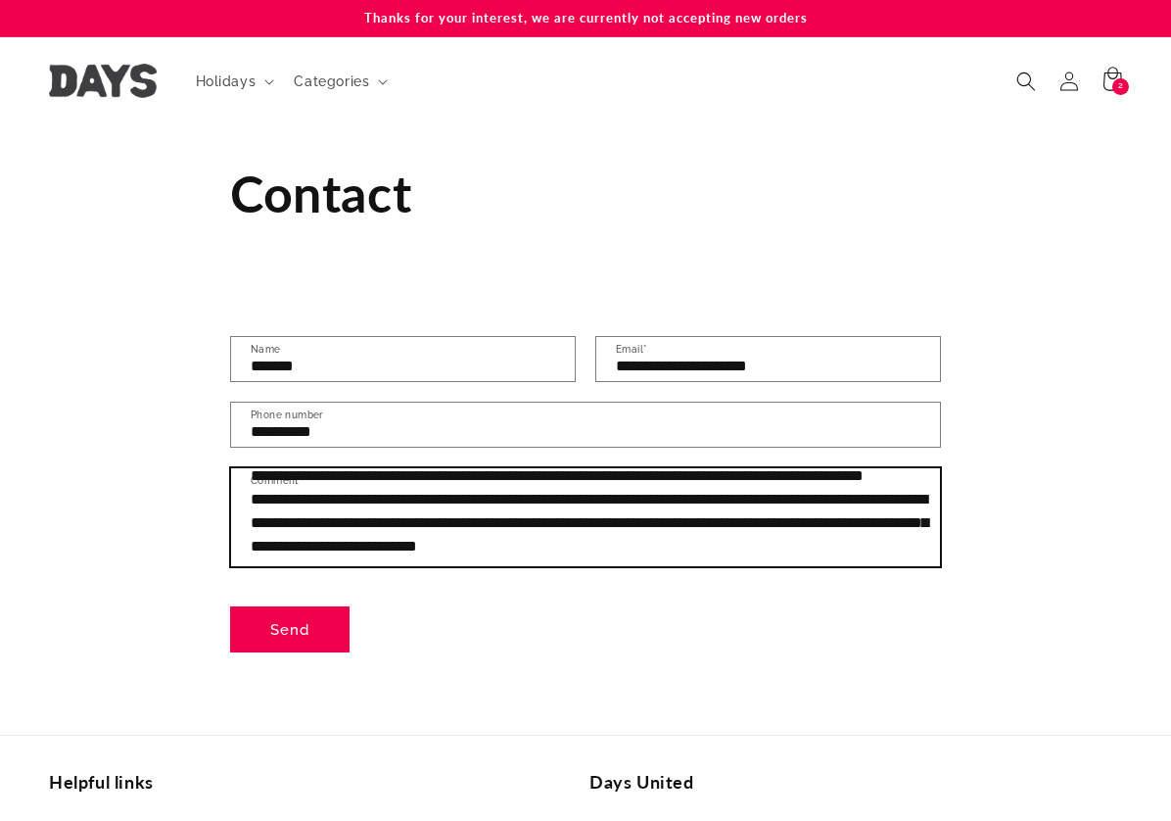
scroll to position [62, 0]
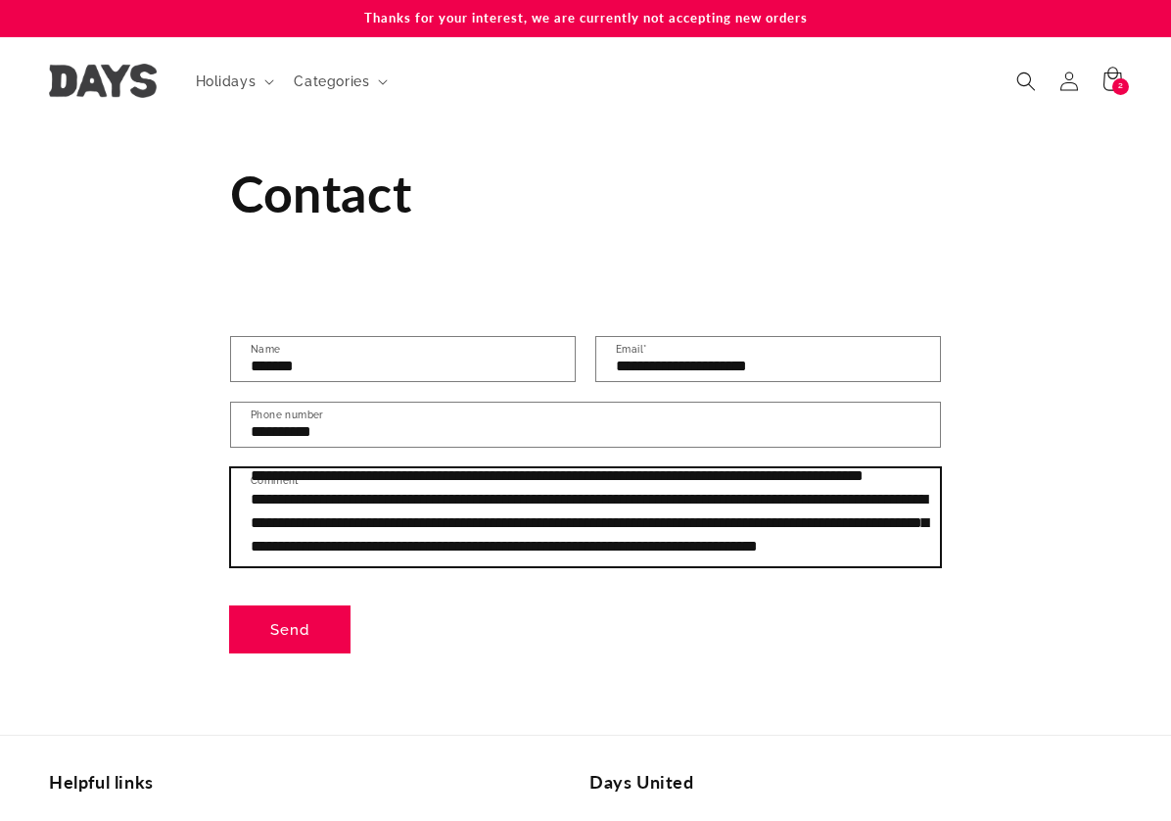
type textarea "**********"
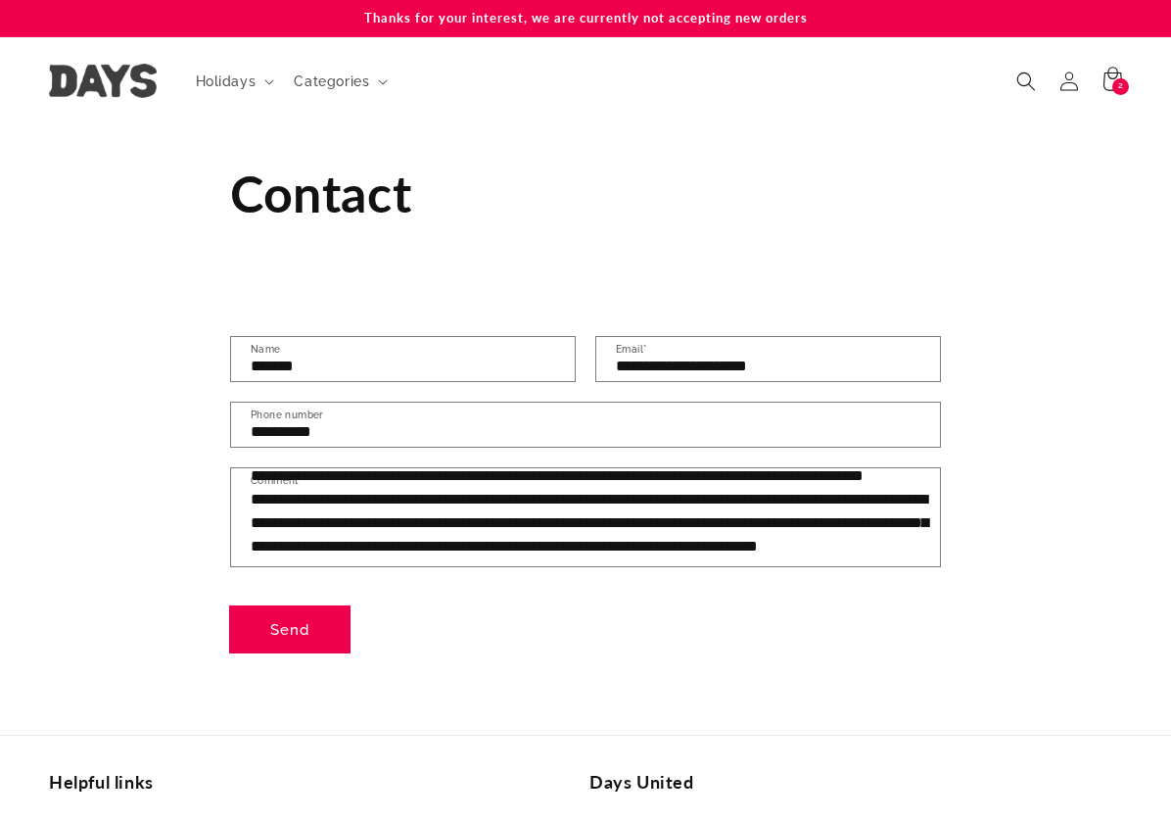
click at [305, 628] on button "Send" at bounding box center [289, 629] width 119 height 46
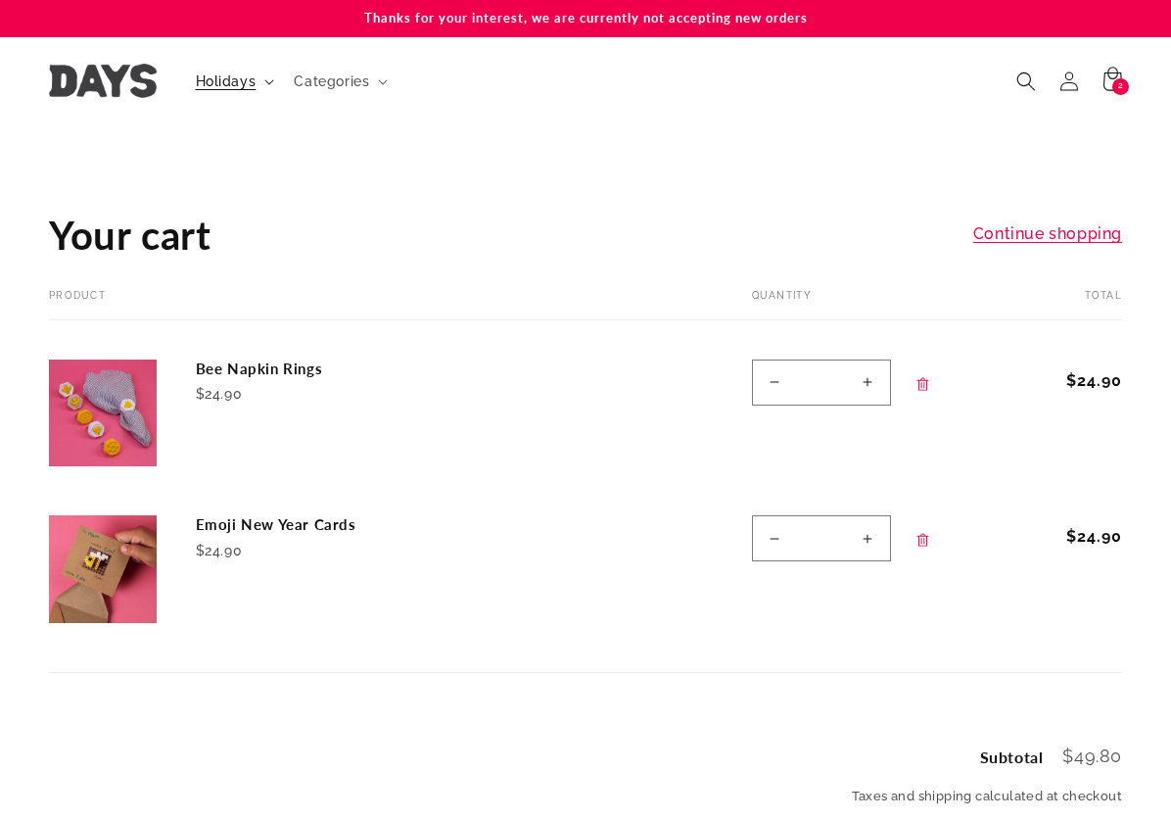
click at [237, 72] on span "Holidays" at bounding box center [226, 81] width 61 height 18
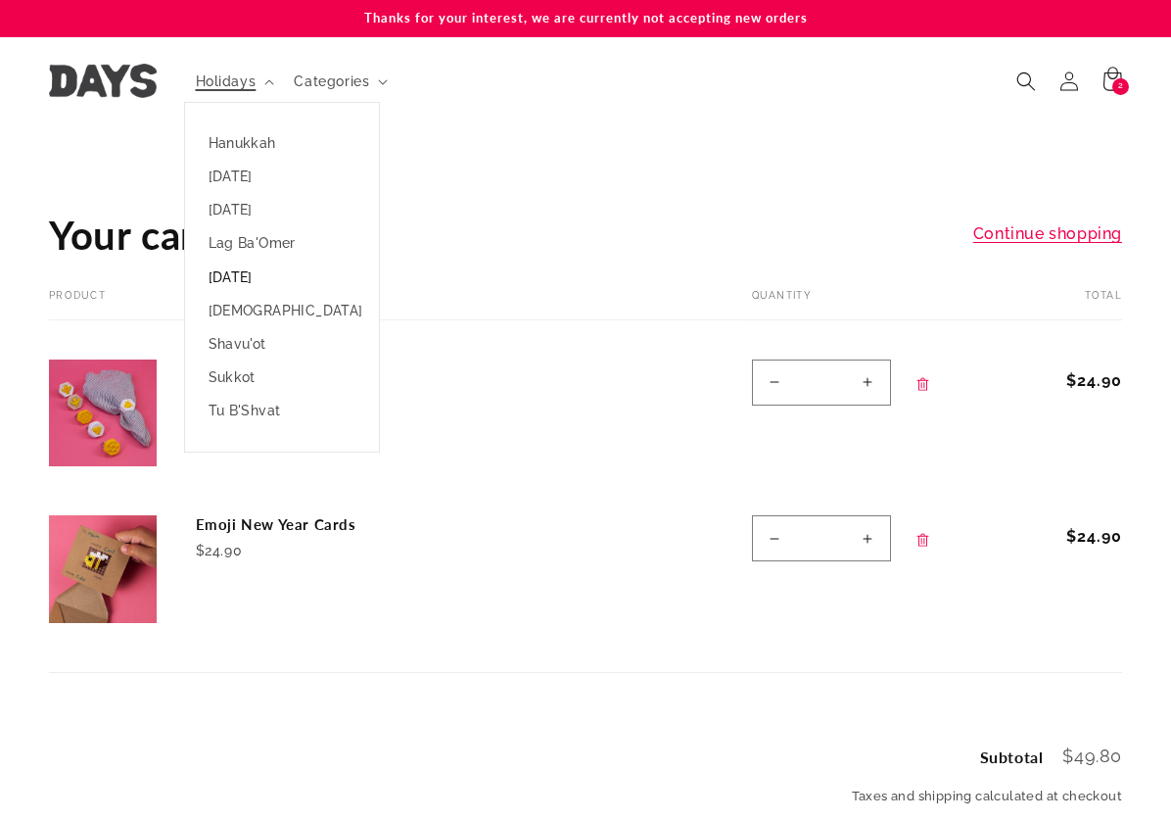
click at [240, 273] on link "[DATE]" at bounding box center [282, 276] width 194 height 33
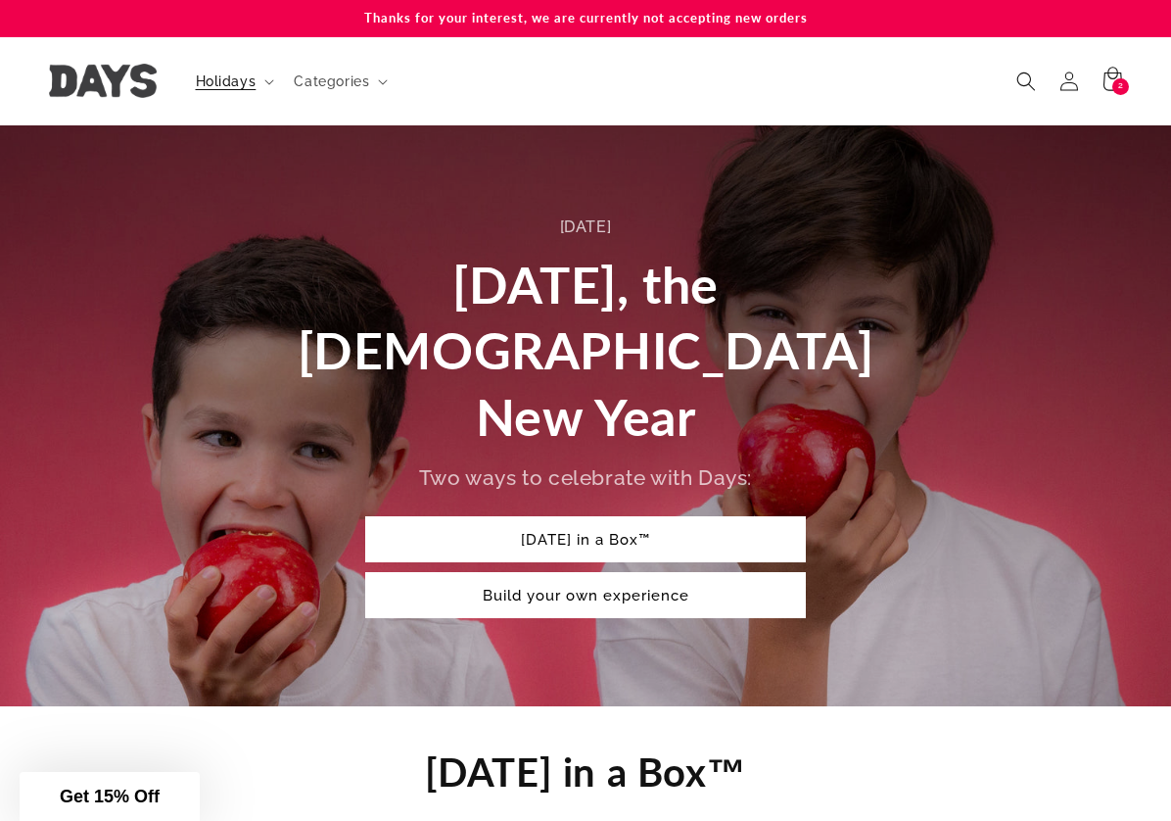
click at [589, 305] on span "Rosh Hashanah, the Jewish New Year" at bounding box center [586, 350] width 577 height 193
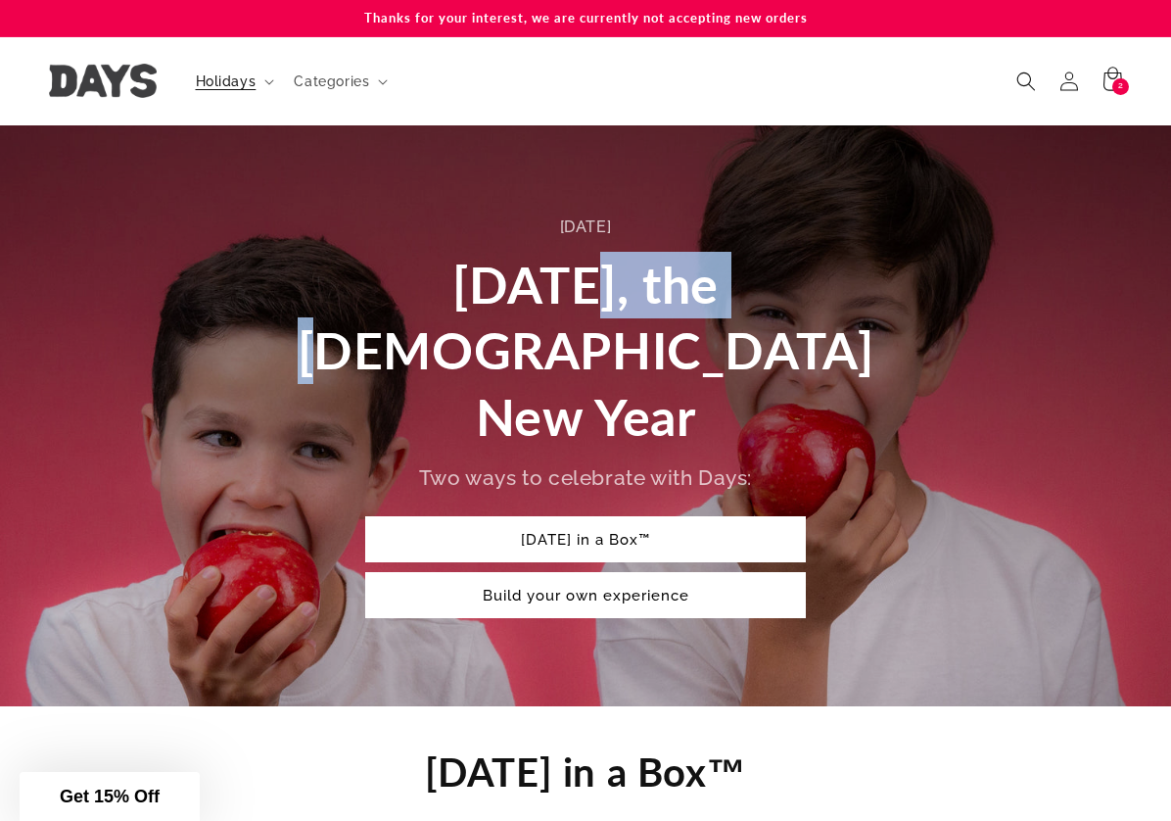
click at [589, 305] on span "Rosh Hashanah, the Jewish New Year" at bounding box center [586, 350] width 577 height 193
copy span "Hashanah"
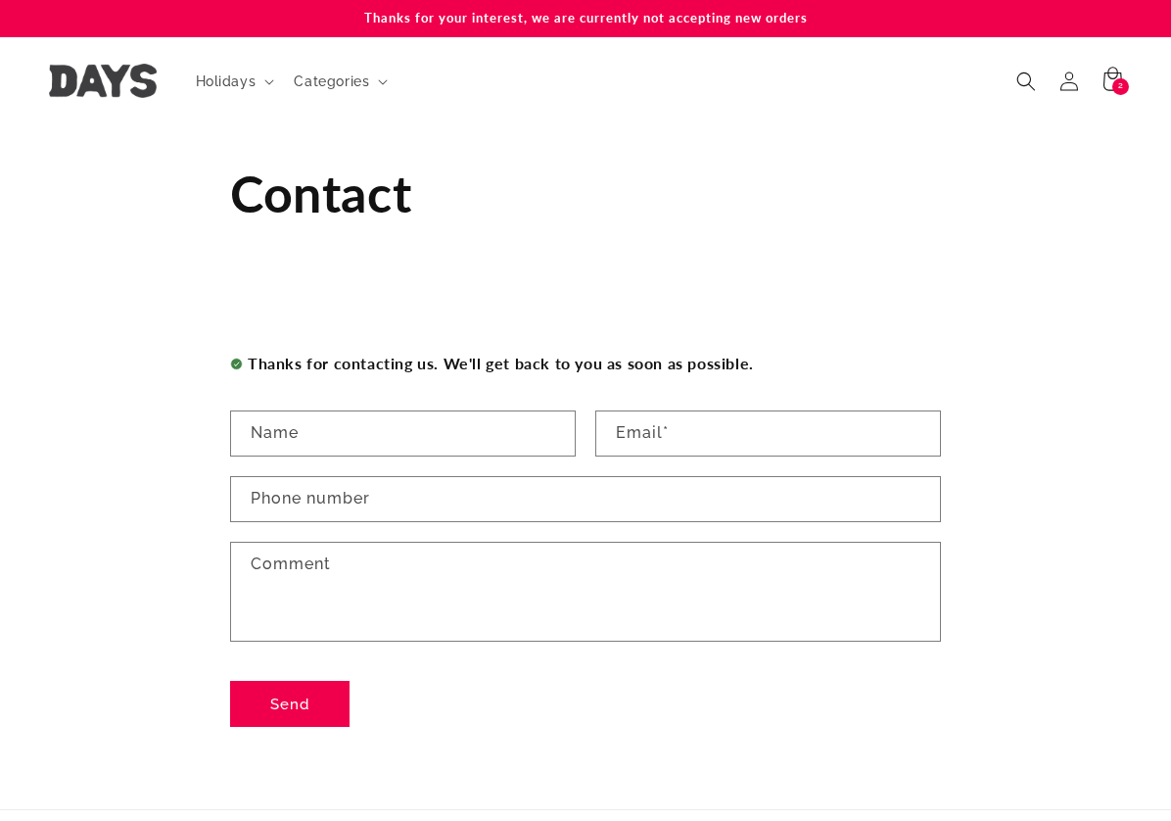
scroll to position [354, 0]
